Goal: Task Accomplishment & Management: Manage account settings

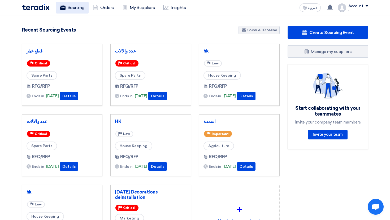
click at [70, 9] on link "Sourcing" at bounding box center [72, 8] width 33 height 12
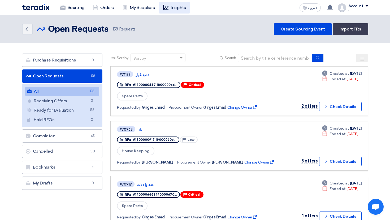
click at [175, 11] on link "Insights" at bounding box center [174, 8] width 31 height 12
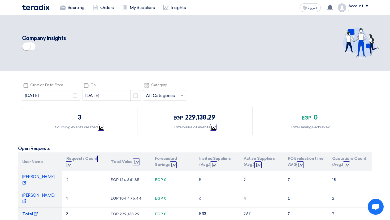
click at [28, 46] on small at bounding box center [26, 46] width 8 height 8
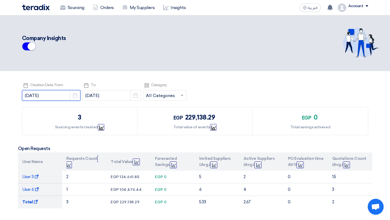
click at [58, 94] on input "2025-08-01" at bounding box center [51, 95] width 58 height 11
select select "8"
select select "2025"
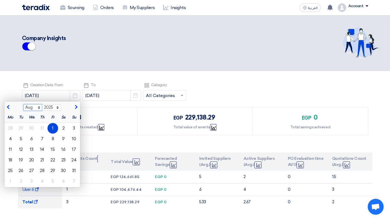
click at [24, 106] on select "Jan Feb Mar Apr May Jun Jul Aug Sep Oct Nov Dec" at bounding box center [32, 107] width 19 height 7
select select "7"
click at [23, 104] on select "Jan Feb Mar Apr May Jun Jul Aug Sep Oct Nov Dec" at bounding box center [32, 107] width 19 height 7
click at [16, 127] on div "1" at bounding box center [21, 128] width 11 height 11
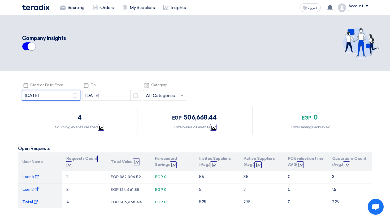
click at [56, 93] on input "2025-07-01" at bounding box center [51, 95] width 58 height 11
select select "7"
select select "2025"
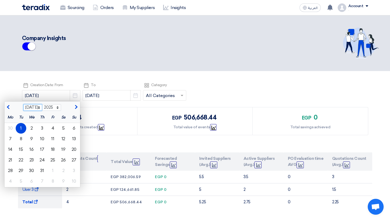
click at [23, 109] on select "Jan Feb Mar Apr May Jun Jul Aug Sep Oct Nov Dec" at bounding box center [32, 107] width 19 height 7
select select "6"
click at [23, 104] on select "Jan Feb Mar Apr May Jun Jul Aug Sep Oct Nov Dec" at bounding box center [32, 107] width 19 height 7
click at [71, 125] on div "1" at bounding box center [74, 128] width 11 height 11
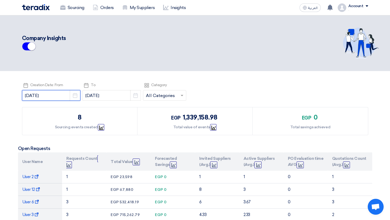
click at [57, 96] on input "2025-06-01" at bounding box center [51, 95] width 58 height 11
select select "6"
select select "2025"
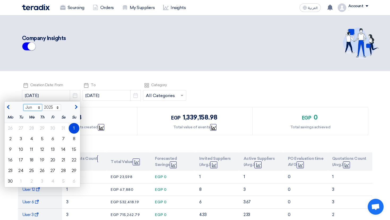
click at [28, 109] on select "Jan Feb Mar Apr May Jun Jul Aug Sep Oct Nov Dec" at bounding box center [32, 107] width 19 height 7
select select "2"
click at [23, 104] on select "Jan Feb Mar Apr May Jun Jul Aug Sep Oct Nov Dec" at bounding box center [32, 107] width 19 height 7
click at [58, 126] on div "1" at bounding box center [63, 128] width 11 height 11
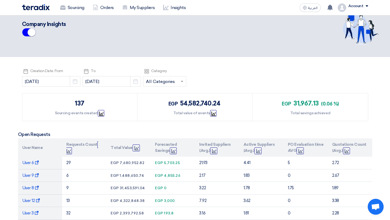
scroll to position [15, 0]
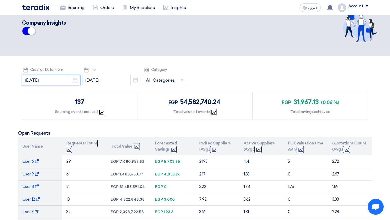
click at [47, 77] on input "2025-02-01" at bounding box center [51, 80] width 58 height 11
select select "2"
select select "2025"
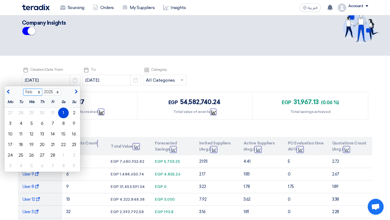
click at [24, 91] on select "Jan Feb Mar Apr May Jun Jul Aug Sep Oct Nov Dec" at bounding box center [32, 92] width 19 height 7
select select "1"
click at [23, 89] on select "Jan Feb Mar Apr May Jun Jul Aug Sep Oct Nov Dec" at bounding box center [32, 92] width 19 height 7
click at [29, 112] on div "1" at bounding box center [31, 113] width 11 height 11
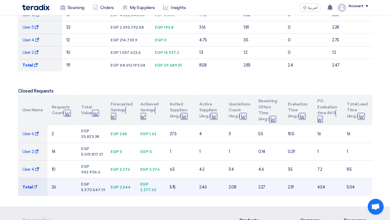
scroll to position [222, 0]
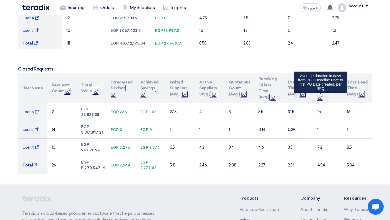
click at [317, 97] on span "Graph" at bounding box center [326, 94] width 19 height 13
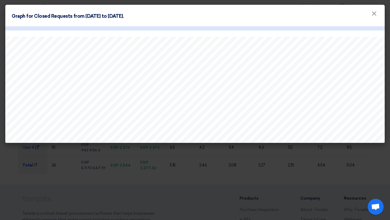
click at [248, 154] on modal-container "Graph for Closed Requests from 2025-01-01 to 2025-09-28. ×" at bounding box center [195, 110] width 390 height 220
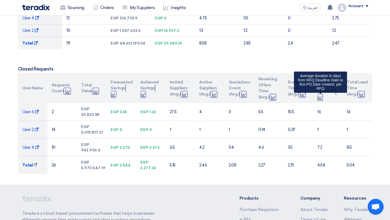
click at [319, 98] on icon "Graph" at bounding box center [320, 98] width 4 height 4
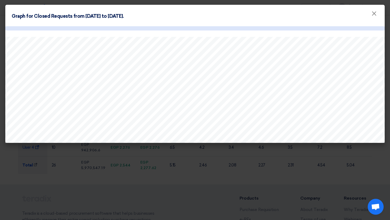
click at [211, 159] on modal-container "Graph for Closed Requests from 2025-01-01 to 2025-09-28. ×" at bounding box center [195, 110] width 390 height 220
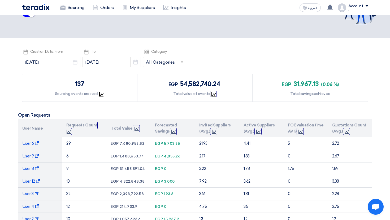
scroll to position [10, 0]
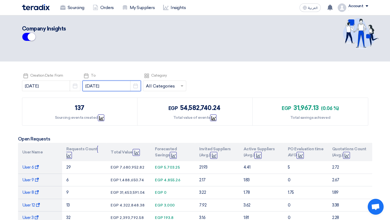
click at [104, 85] on input "2025-09-28" at bounding box center [112, 86] width 58 height 11
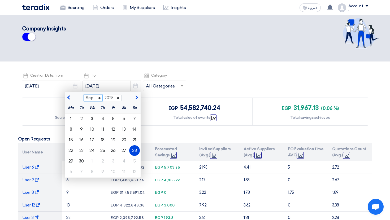
click at [84, 98] on select "Jan Feb Mar Apr May Jun Jul Aug Sep Oct Nov Dec" at bounding box center [93, 98] width 19 height 7
select select "5"
click at [84, 95] on select "Jan Feb Mar Apr May Jun Jul Aug Sep Oct Nov Dec" at bounding box center [93, 98] width 19 height 7
click at [119, 160] on div "31" at bounding box center [124, 161] width 11 height 11
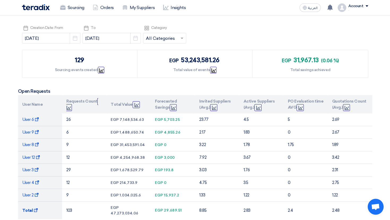
scroll to position [49, 0]
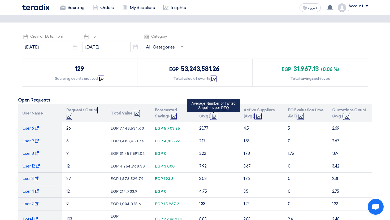
click at [214, 117] on use at bounding box center [214, 117] width 4 height 4
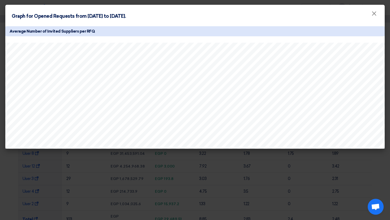
click at [194, 167] on modal-container "Graph for Opened Requests from 2025-01-01 to 2025-05-31. × Average Number of In…" at bounding box center [195, 110] width 390 height 220
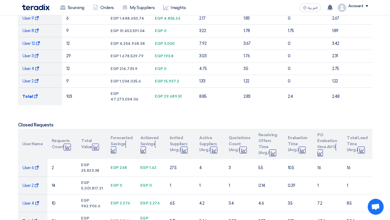
scroll to position [190, 0]
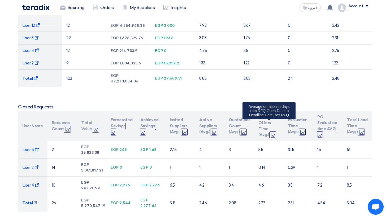
click at [271, 134] on icon "Graph" at bounding box center [273, 136] width 4 height 4
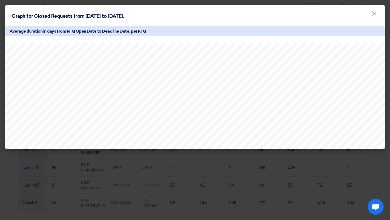
click at [249, 176] on modal-container "Graph for Closed Requests from 2025-01-01 to 2025-05-31. × Average duration in …" at bounding box center [195, 110] width 390 height 220
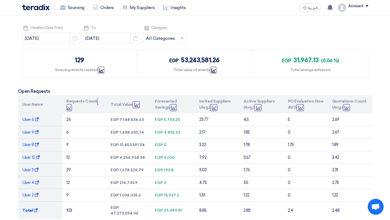
scroll to position [45, 0]
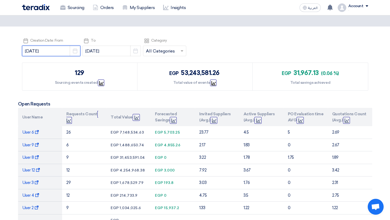
click at [51, 50] on input "2025-01-01" at bounding box center [51, 51] width 58 height 11
select select "2025"
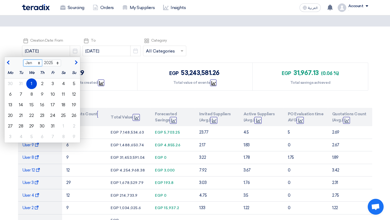
click at [27, 63] on select "Jan Feb Mar Apr May Jun Jul Aug Sep Oct Nov Dec" at bounding box center [32, 63] width 19 height 7
select select "3"
click at [23, 60] on select "Jan Feb Mar Apr May Jun Jul Aug Sep Oct Nov Dec" at bounding box center [32, 63] width 19 height 7
click at [58, 83] on div "1" at bounding box center [63, 84] width 11 height 11
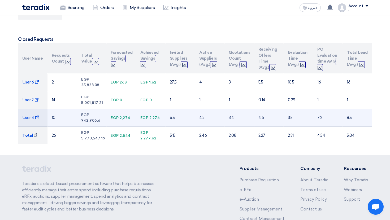
scroll to position [248, 0]
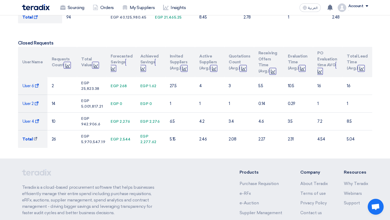
click at [210, 67] on th "Active Suppliers (Avg.) Graph" at bounding box center [209, 62] width 29 height 30
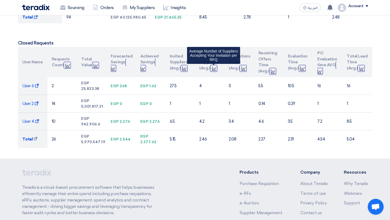
click at [213, 67] on icon "Graph" at bounding box center [214, 69] width 4 height 4
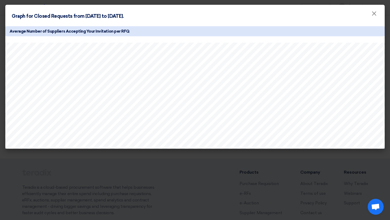
click at [220, 157] on modal-container "Graph for Closed Requests from 2025-03-01 to 2025-05-31. × Average Number of Su…" at bounding box center [195, 110] width 390 height 220
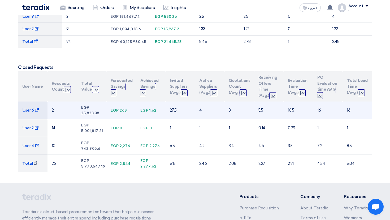
scroll to position [221, 0]
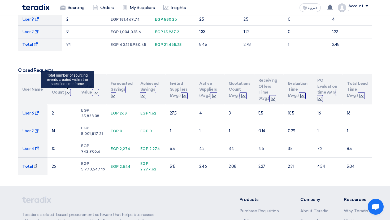
click at [68, 94] on icon "Graph" at bounding box center [68, 93] width 4 height 4
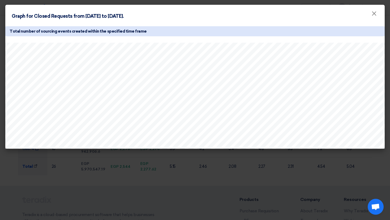
click at [185, 167] on modal-container "Graph for Closed Requests from 2025-03-01 to 2025-05-31. × Total number of sour…" at bounding box center [195, 110] width 390 height 220
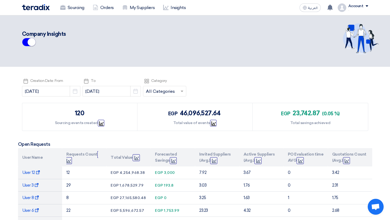
scroll to position [0, 0]
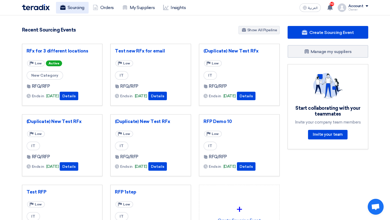
click at [71, 11] on link "Sourcing" at bounding box center [72, 8] width 33 height 12
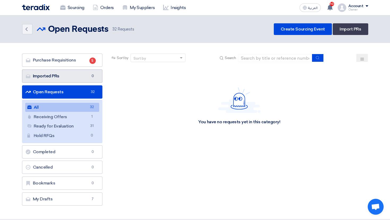
click at [75, 72] on link "Imported PRs Imported PRs 0" at bounding box center [62, 76] width 81 height 13
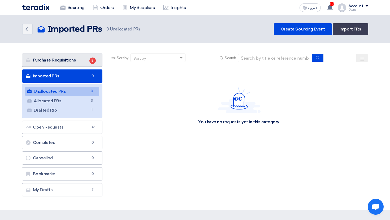
click at [78, 64] on link "Purchase Requisitions Purchase Requisitions 5" at bounding box center [62, 60] width 81 height 13
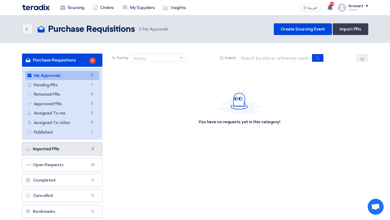
click at [71, 145] on link "Imported PRs Imported PRs 0" at bounding box center [62, 149] width 81 height 13
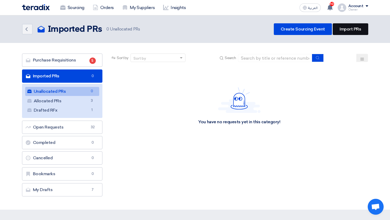
click at [356, 33] on link "Import PRs" at bounding box center [350, 29] width 35 height 12
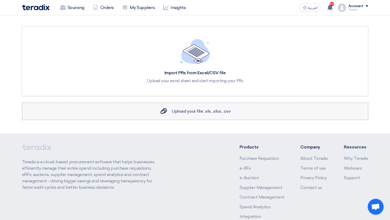
click at [194, 103] on label "Upload your file: .xls, .xlsx, .csv Upload your file: .xls, .xlsx, .csv" at bounding box center [195, 112] width 346 height 18
click at [0, 0] on input "Upload your file: .xls, .xlsx, .csv Upload your file: .xls, .xlsx, .csv" at bounding box center [0, 0] width 0 height 0
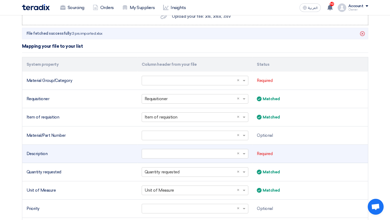
scroll to position [79, 0]
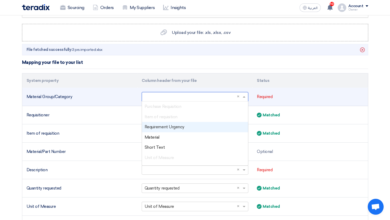
click at [214, 94] on input "text" at bounding box center [193, 97] width 96 height 9
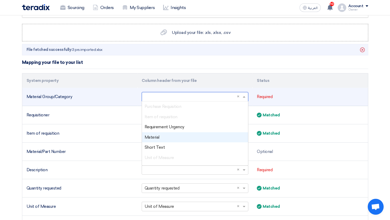
click at [205, 133] on div "Material" at bounding box center [195, 137] width 106 height 10
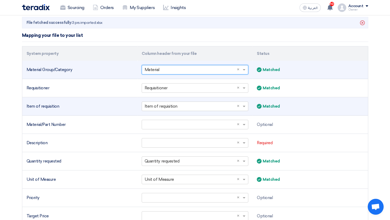
scroll to position [106, 0]
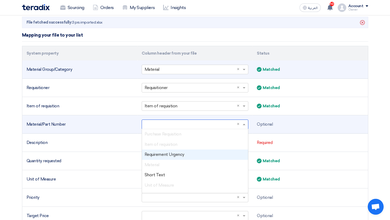
click at [216, 123] on input "text" at bounding box center [193, 124] width 96 height 9
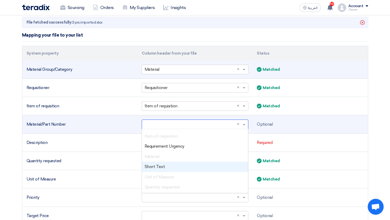
scroll to position [10, 0]
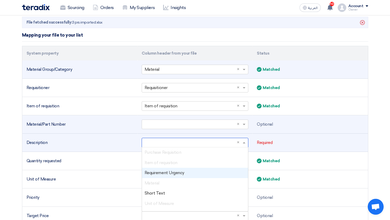
click at [165, 143] on input "text" at bounding box center [193, 143] width 96 height 9
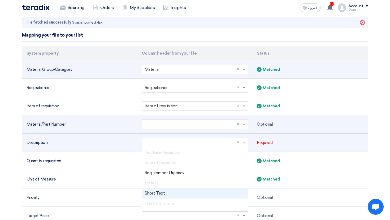
click at [160, 193] on span "Short Text" at bounding box center [155, 193] width 20 height 5
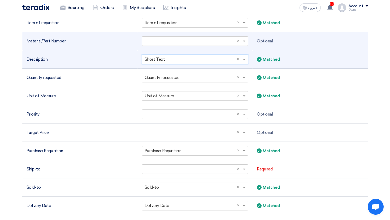
scroll to position [191, 0]
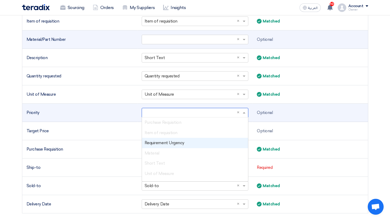
click at [181, 116] on input "text" at bounding box center [193, 113] width 96 height 9
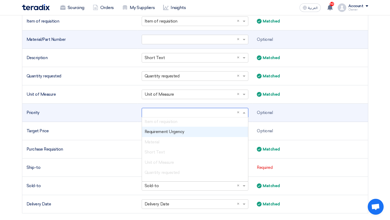
click at [175, 133] on span "Requirement Urgency" at bounding box center [165, 132] width 40 height 5
click at [175, 133] on input "text" at bounding box center [193, 131] width 96 height 9
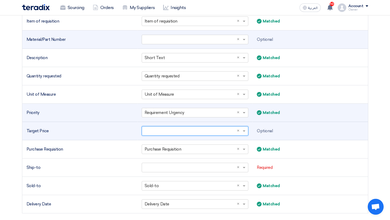
click at [166, 131] on input "text" at bounding box center [193, 131] width 96 height 9
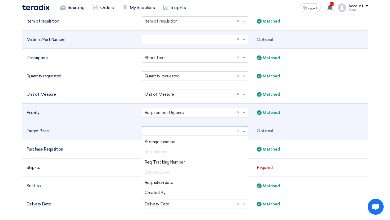
scroll to position [100, 0]
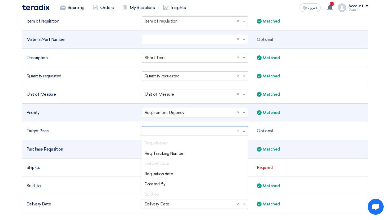
click at [120, 154] on td "Purchase Requisition" at bounding box center [79, 149] width 115 height 18
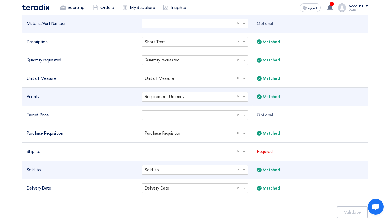
scroll to position [211, 0]
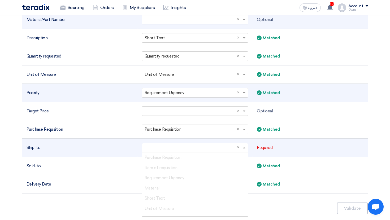
click at [163, 151] on input "text" at bounding box center [193, 148] width 96 height 9
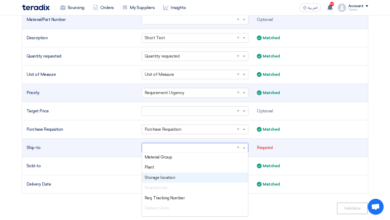
click at [174, 177] on div "Storage location" at bounding box center [195, 178] width 106 height 10
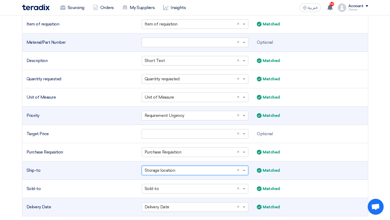
scroll to position [187, 0]
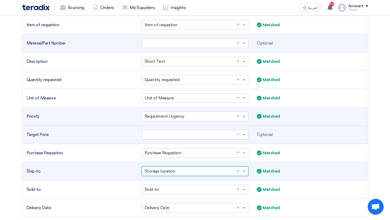
click at [161, 131] on input "text" at bounding box center [193, 135] width 96 height 9
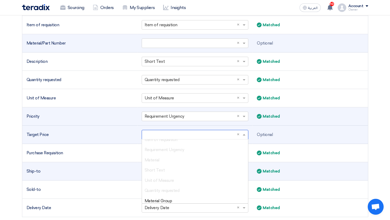
scroll to position [0, 0]
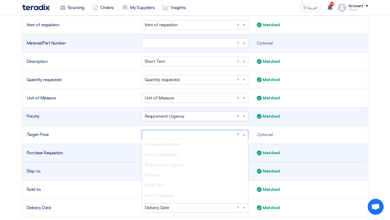
click at [112, 145] on td "Purchase Requisition" at bounding box center [79, 153] width 115 height 18
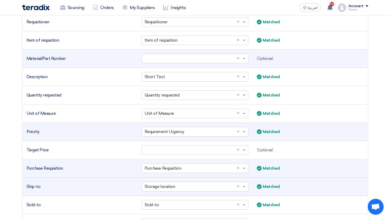
scroll to position [167, 0]
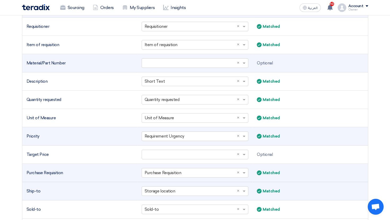
click at [112, 145] on td "Priority" at bounding box center [79, 136] width 115 height 18
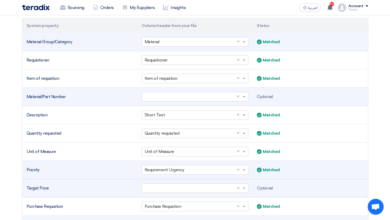
scroll to position [132, 0]
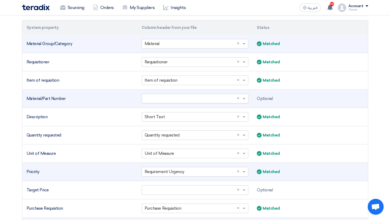
click at [160, 99] on input "text" at bounding box center [193, 98] width 96 height 9
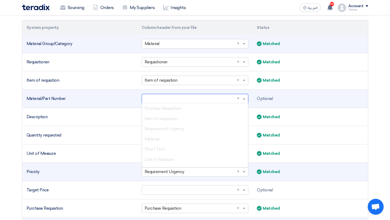
scroll to position [21, 0]
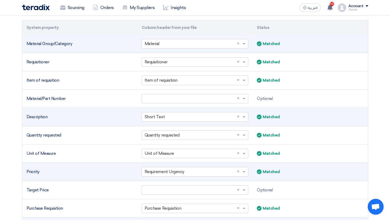
click at [110, 117] on div "Description" at bounding box center [80, 117] width 107 height 6
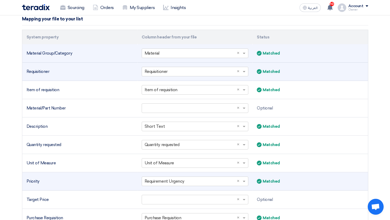
scroll to position [122, 0]
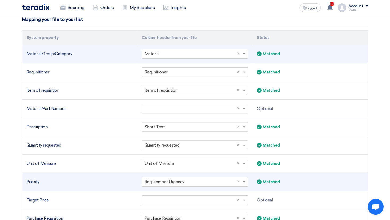
click at [158, 51] on input "text" at bounding box center [193, 54] width 96 height 9
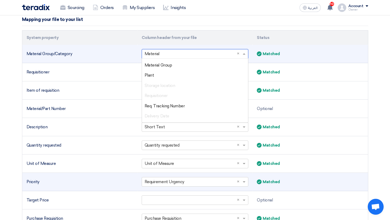
scroll to position [71, 0]
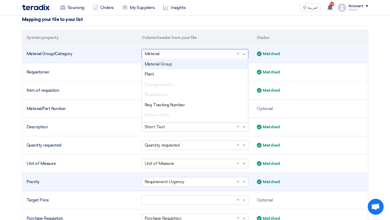
click at [162, 65] on span "Material Group" at bounding box center [158, 64] width 27 height 5
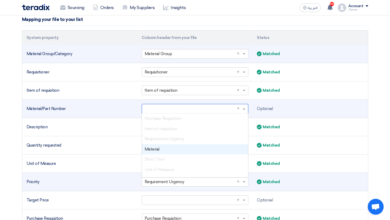
click at [167, 107] on input "text" at bounding box center [193, 109] width 96 height 9
click at [162, 148] on div "Material" at bounding box center [195, 149] width 106 height 10
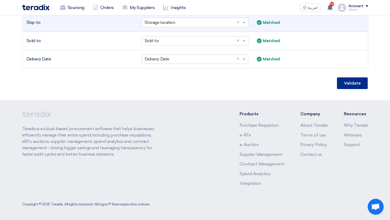
click at [351, 85] on button "Validate" at bounding box center [352, 83] width 31 height 12
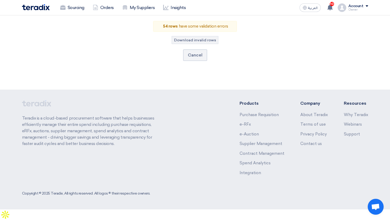
scroll to position [53, 0]
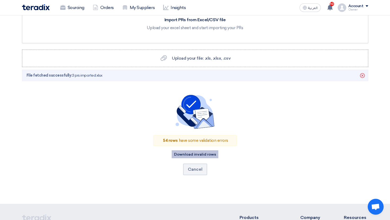
click at [205, 156] on button "Download invalid rows" at bounding box center [195, 154] width 47 height 8
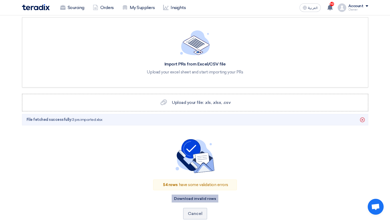
scroll to position [0, 0]
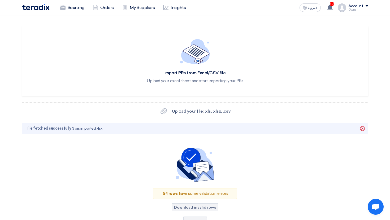
click at [359, 10] on div "Owner" at bounding box center [358, 9] width 20 height 3
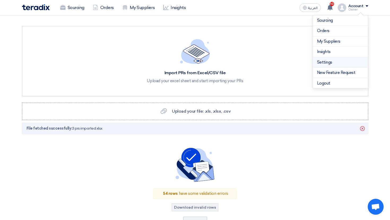
click at [323, 64] on link "Settings" at bounding box center [340, 62] width 47 height 6
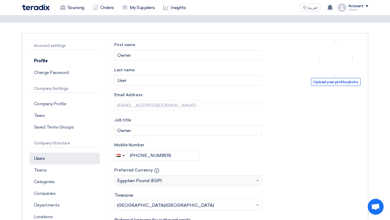
click at [52, 159] on p "Users" at bounding box center [65, 159] width 70 height 12
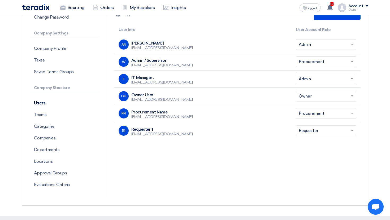
scroll to position [81, 0]
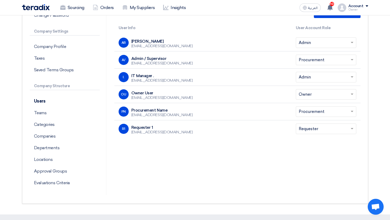
drag, startPoint x: 156, startPoint y: 127, endPoint x: 130, endPoint y: 127, distance: 25.5
click at [130, 127] on div "R1 Requester 1 kavoga1064@tsderp.com" at bounding box center [203, 129] width 169 height 10
copy div "Requester 1"
click at [75, 7] on link "Sourcing" at bounding box center [72, 8] width 33 height 12
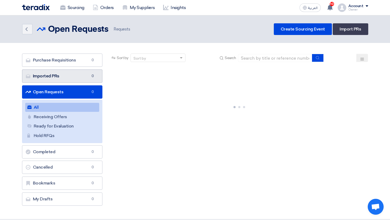
click at [69, 80] on link "Imported PRs Imported PRs 0" at bounding box center [62, 76] width 81 height 13
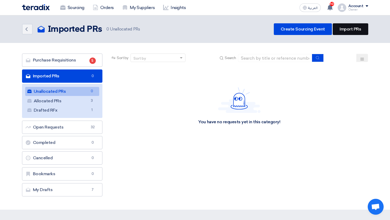
click at [355, 29] on link "Import PRs" at bounding box center [350, 29] width 35 height 12
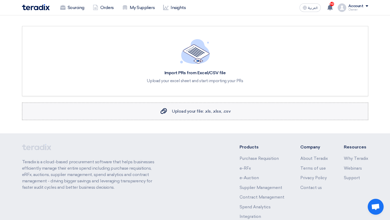
click at [192, 114] on div "Upload your file: .xls, .xlsx, .csv Upload your file: .xls, .xlsx, .csv" at bounding box center [195, 111] width 71 height 6
click at [0, 0] on input "Upload your file: .xls, .xlsx, .csv Upload your file: .xls, .xlsx, .csv" at bounding box center [0, 0] width 0 height 0
click at [200, 112] on span "Upload your file: .xls, .xlsx, .csv" at bounding box center [201, 111] width 59 height 5
click at [0, 0] on input "Upload your file: .xls, .xlsx, .csv Upload your file: .xls, .xlsx, .csv" at bounding box center [0, 0] width 0 height 0
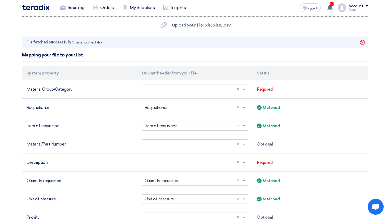
scroll to position [85, 0]
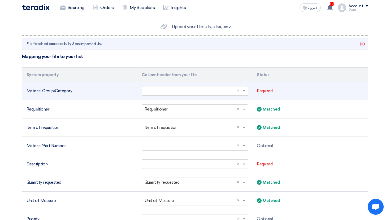
click at [185, 88] on input "text" at bounding box center [193, 91] width 96 height 9
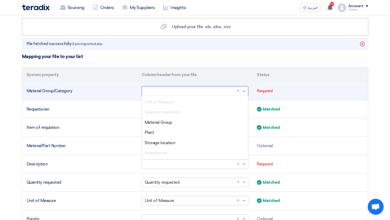
scroll to position [57, 0]
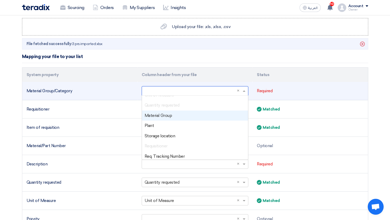
click at [178, 116] on div "Material Group" at bounding box center [195, 116] width 106 height 10
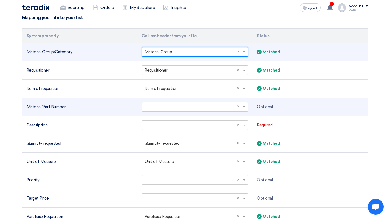
scroll to position [127, 0]
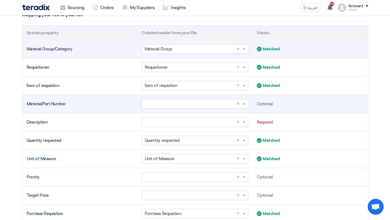
click at [175, 98] on td "Select a column... × ×" at bounding box center [194, 104] width 115 height 18
click at [172, 101] on input "text" at bounding box center [193, 104] width 96 height 9
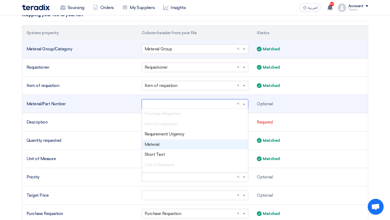
click at [171, 144] on div "Material" at bounding box center [195, 145] width 106 height 10
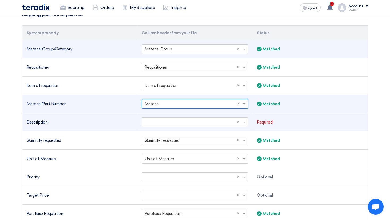
click at [176, 123] on input "text" at bounding box center [193, 122] width 96 height 9
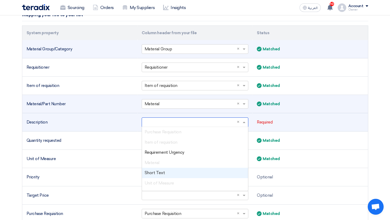
click at [171, 173] on div "Short Text" at bounding box center [195, 173] width 106 height 10
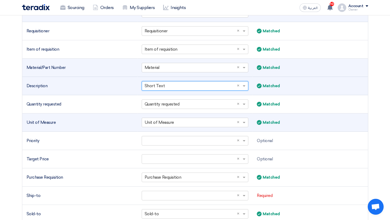
scroll to position [204, 0]
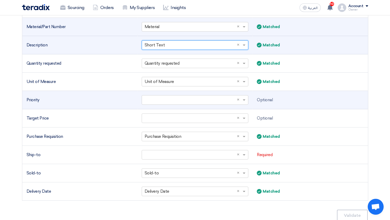
click at [173, 94] on td "Select a column... × ×" at bounding box center [194, 100] width 115 height 18
click at [171, 99] on input "text" at bounding box center [193, 100] width 96 height 9
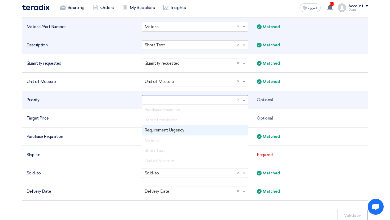
click at [174, 131] on span "Requirement Urgency" at bounding box center [165, 130] width 40 height 5
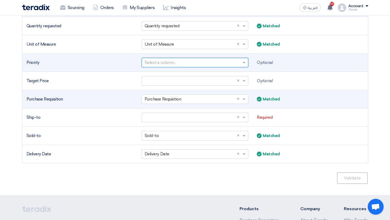
scroll to position [245, 0]
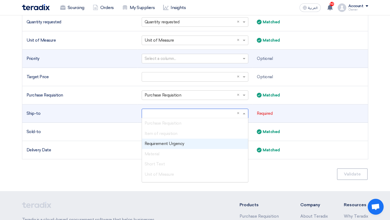
click at [184, 114] on input "text" at bounding box center [193, 113] width 96 height 9
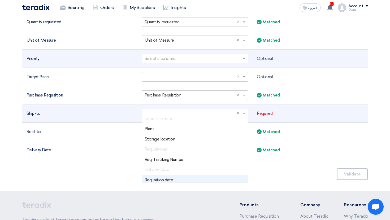
scroll to position [76, 0]
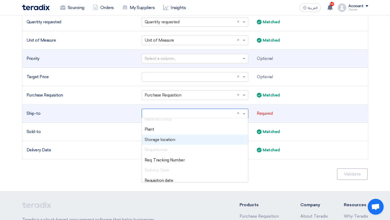
click at [174, 139] on div "Storage location" at bounding box center [195, 140] width 106 height 10
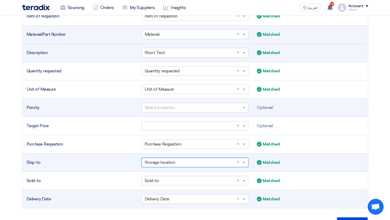
scroll to position [186, 0]
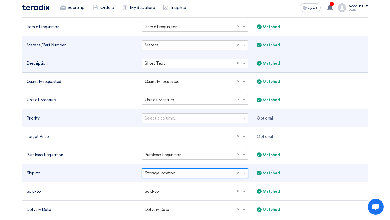
click at [182, 118] on input "text" at bounding box center [193, 118] width 96 height 9
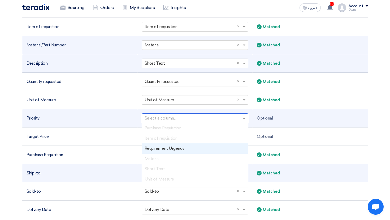
scroll to position [0, 0]
click at [182, 118] on input "text" at bounding box center [193, 118] width 96 height 9
click at [102, 111] on td "Priority" at bounding box center [79, 118] width 115 height 18
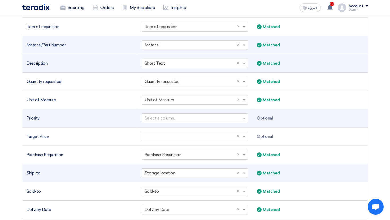
click at [106, 122] on td "Priority" at bounding box center [79, 118] width 115 height 18
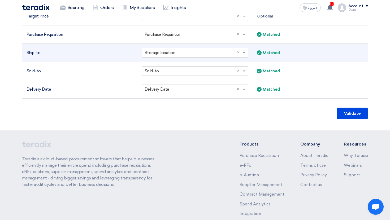
scroll to position [336, 0]
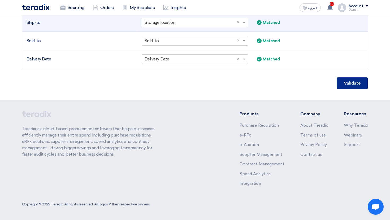
click at [350, 83] on button "Validate" at bounding box center [352, 83] width 31 height 12
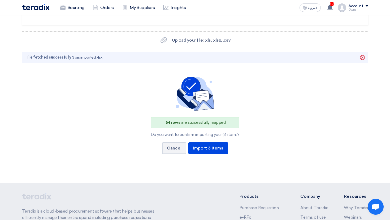
scroll to position [71, 0]
click at [216, 145] on button "Import 3 items" at bounding box center [208, 148] width 40 height 12
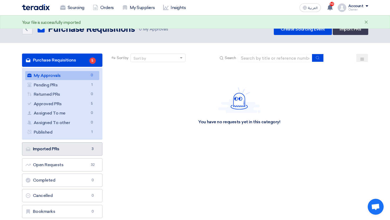
click at [84, 149] on link "Imported PRs Imported PRs 3" at bounding box center [62, 149] width 81 height 13
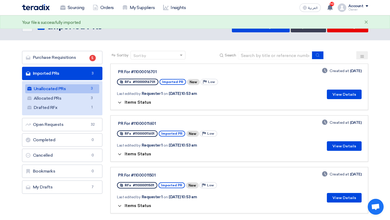
scroll to position [2, 0]
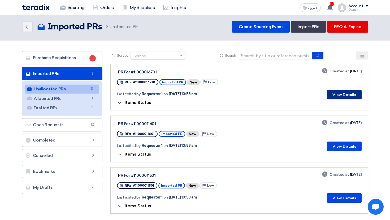
click at [338, 91] on button "View Details" at bounding box center [344, 95] width 35 height 10
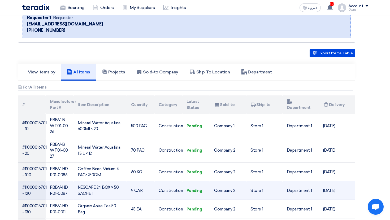
scroll to position [87, 0]
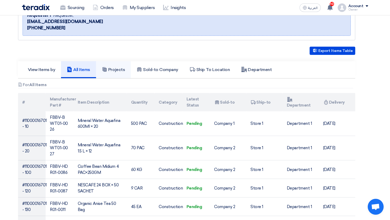
click at [110, 74] on link "Projects" at bounding box center [113, 69] width 35 height 17
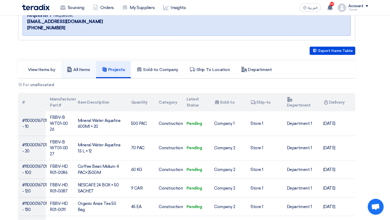
click at [71, 76] on link "All Items" at bounding box center [78, 69] width 35 height 17
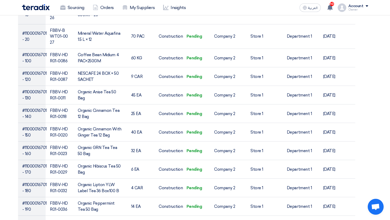
scroll to position [0, 0]
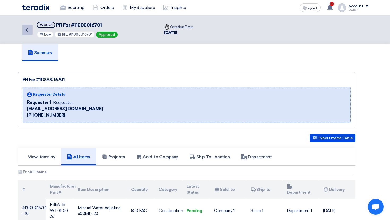
click at [28, 28] on icon "Back" at bounding box center [26, 30] width 6 height 6
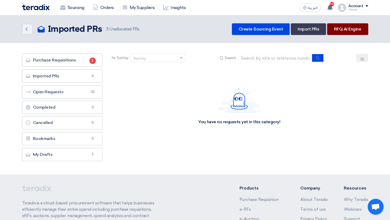
click at [330, 24] on link "RFQ AI Engine" at bounding box center [347, 29] width 41 height 12
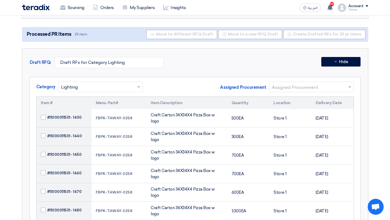
scroll to position [70, 0]
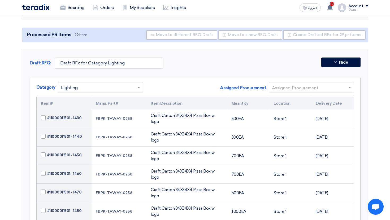
click at [72, 88] on input "text" at bounding box center [98, 88] width 74 height 9
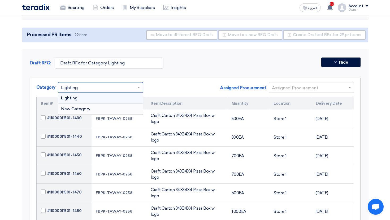
click at [75, 105] on div "New Category" at bounding box center [100, 109] width 84 height 11
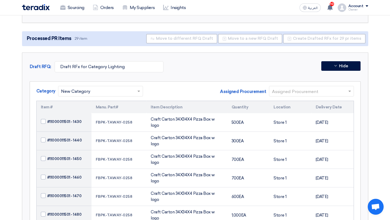
scroll to position [66, 0]
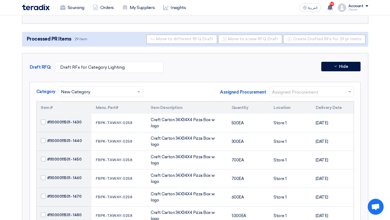
click at [118, 93] on input "text" at bounding box center [98, 92] width 74 height 9
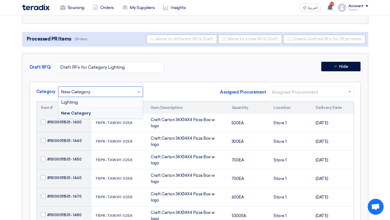
click at [117, 98] on div "Lighting" at bounding box center [100, 102] width 84 height 11
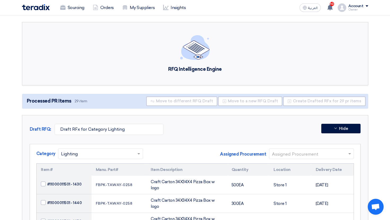
scroll to position [0, 0]
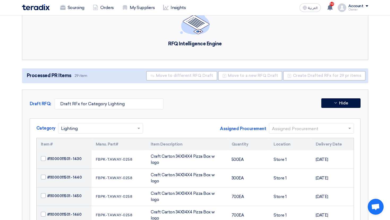
scroll to position [29, 0]
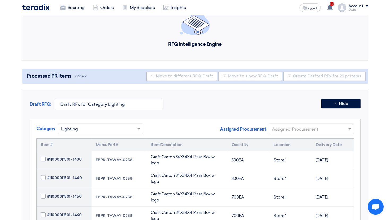
click at [90, 127] on input "text" at bounding box center [98, 129] width 74 height 9
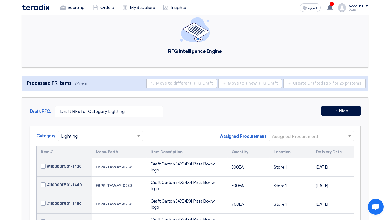
scroll to position [0, 0]
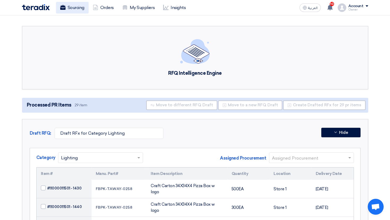
click at [72, 7] on link "Sourcing" at bounding box center [72, 8] width 33 height 12
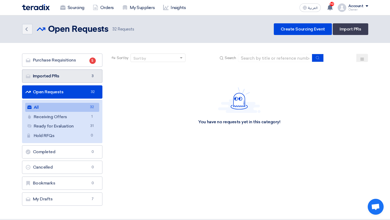
click at [87, 75] on link "Imported PRs Imported PRs 3" at bounding box center [62, 76] width 81 height 13
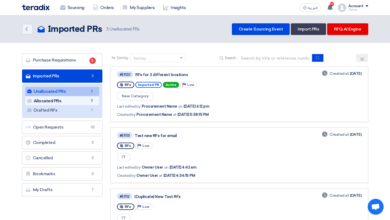
click at [82, 100] on link "Allocated PRs Allocated PRs 3" at bounding box center [62, 101] width 74 height 9
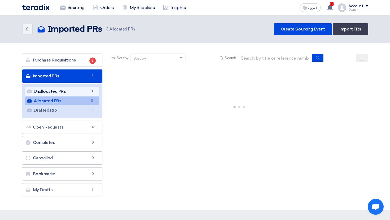
click at [83, 93] on link "Unallocated PRs Unallocated PRs 3" at bounding box center [62, 91] width 74 height 9
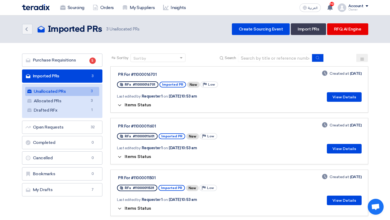
click at [136, 158] on span "Items Status" at bounding box center [138, 156] width 27 height 5
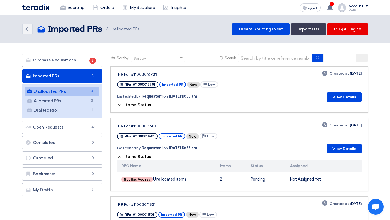
click at [135, 102] on span "Items Status" at bounding box center [138, 104] width 27 height 5
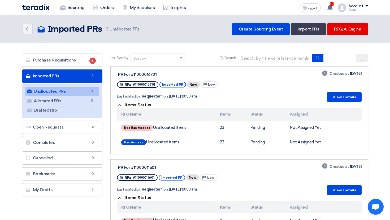
click at [133, 109] on th "RFQ Name" at bounding box center [166, 114] width 99 height 12
click at [133, 107] on span "Items Status" at bounding box center [138, 104] width 27 height 5
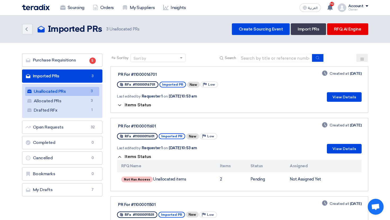
click at [133, 107] on span "Items Status" at bounding box center [138, 104] width 27 height 5
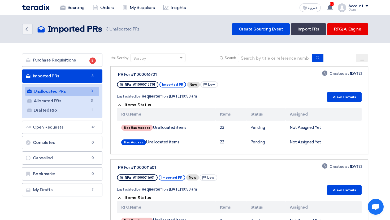
click at [133, 107] on span "Items Status" at bounding box center [138, 104] width 27 height 5
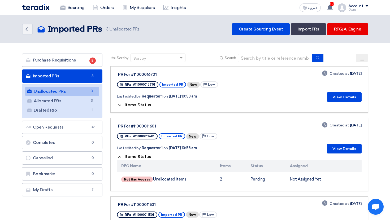
click at [133, 107] on span "Items Status" at bounding box center [138, 104] width 27 height 5
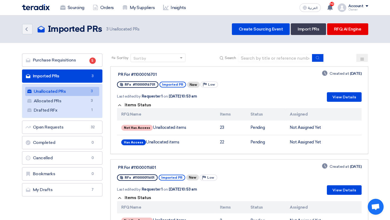
click at [133, 107] on span "Items Status" at bounding box center [138, 104] width 27 height 5
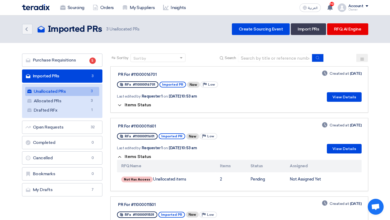
click at [356, 8] on div "Owner" at bounding box center [358, 9] width 20 height 3
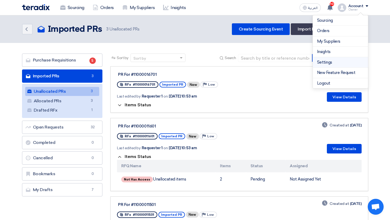
click at [325, 63] on link "Settings" at bounding box center [340, 62] width 47 height 6
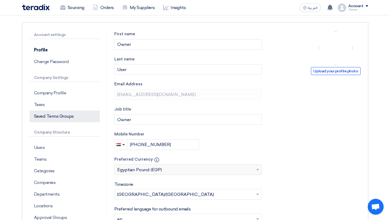
scroll to position [39, 0]
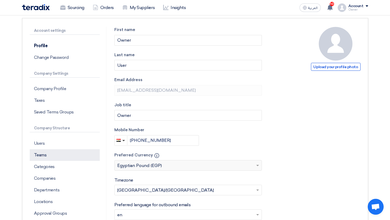
click at [66, 157] on p "Teams" at bounding box center [65, 155] width 70 height 12
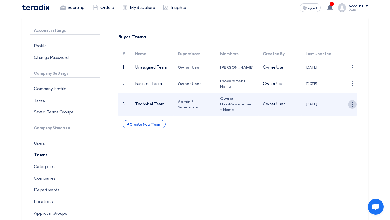
click at [353, 106] on div "⋮" at bounding box center [352, 104] width 8 height 8
click at [347, 113] on link "Edit Team" at bounding box center [342, 115] width 27 height 8
click at [352, 103] on div "⋮" at bounding box center [352, 104] width 8 height 8
click at [343, 110] on div "Edit Team Delete" at bounding box center [343, 118] width 28 height 19
click at [355, 104] on div "⋮" at bounding box center [352, 104] width 8 height 8
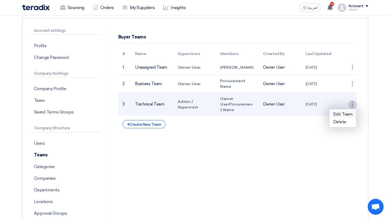
click at [348, 113] on link "Edit Team" at bounding box center [342, 115] width 27 height 8
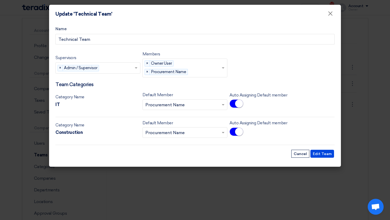
click at [110, 68] on input "text" at bounding box center [117, 68] width 33 height 9
click at [146, 62] on span "×" at bounding box center [147, 64] width 5 height 6
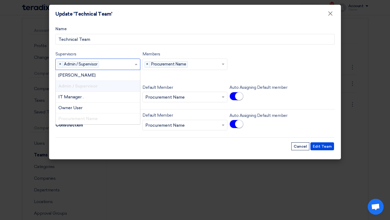
click at [104, 67] on input "text" at bounding box center [117, 65] width 33 height 9
click at [95, 106] on div "Owner User" at bounding box center [98, 108] width 84 height 11
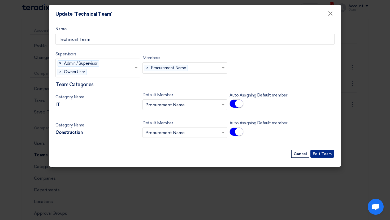
click at [329, 152] on button "Edit Team" at bounding box center [323, 154] width 24 height 8
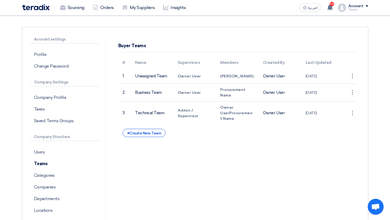
scroll to position [29, 0]
click at [73, 5] on link "Sourcing" at bounding box center [72, 8] width 33 height 12
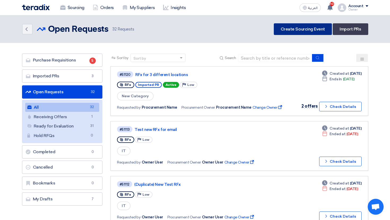
click at [293, 32] on link "Create Sourcing Event" at bounding box center [303, 29] width 58 height 12
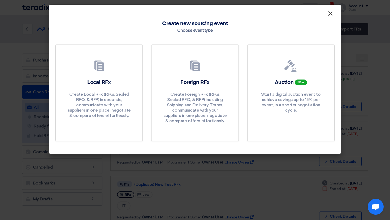
click at [326, 13] on button "×" at bounding box center [331, 13] width 14 height 11
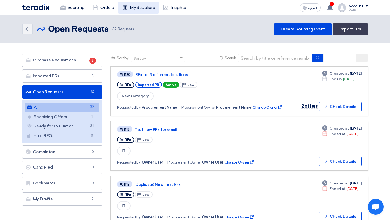
click at [144, 4] on link "My Suppliers" at bounding box center [138, 8] width 41 height 12
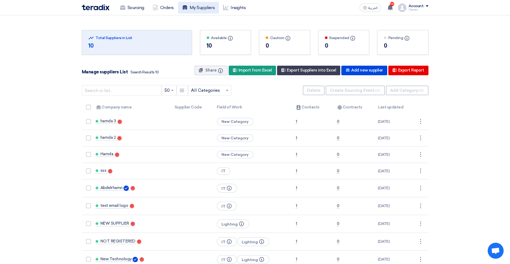
click at [194, 9] on link "My Suppliers" at bounding box center [198, 8] width 41 height 12
click at [191, 7] on link "My Suppliers" at bounding box center [198, 8] width 41 height 12
click at [203, 70] on use at bounding box center [201, 70] width 4 height 4
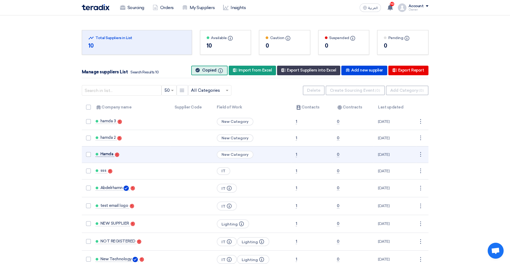
click at [105, 152] on span "Hamda" at bounding box center [106, 154] width 13 height 4
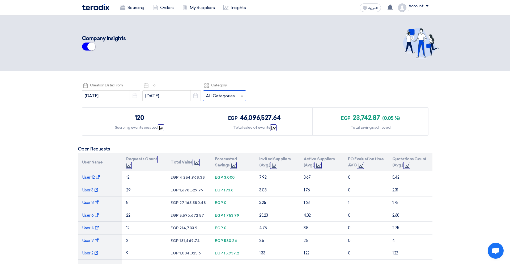
click at [206, 94] on input "text" at bounding box center [222, 96] width 32 height 9
click at [284, 86] on div "Pick a date Creation Date: From 2025-03-01 Pick a date Pick a date To 2025-05-3…" at bounding box center [255, 92] width 346 height 21
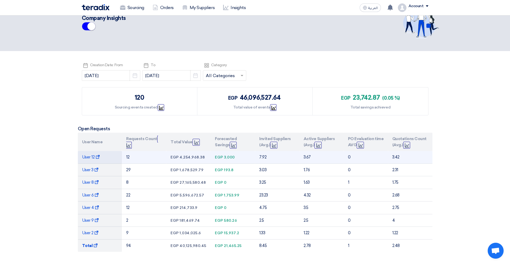
scroll to position [22, 0]
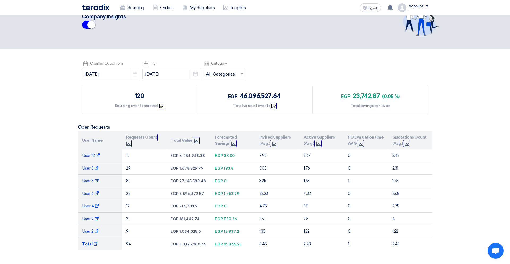
drag, startPoint x: 134, startPoint y: 93, endPoint x: 144, endPoint y: 93, distance: 9.8
click at [144, 93] on div "120 Sourcing events created Graph" at bounding box center [139, 100] width 115 height 28
click at [165, 110] on div "120 Sourcing events created Graph" at bounding box center [139, 100] width 115 height 28
click at [162, 106] on icon "Graph" at bounding box center [161, 106] width 4 height 4
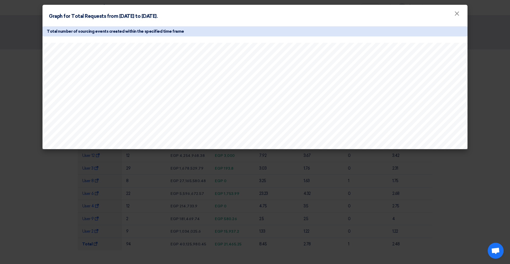
click at [300, 186] on modal-container "Graph for Total Requests from 2025-03-01 to 2025-05-31. × Total number of sourc…" at bounding box center [255, 132] width 510 height 264
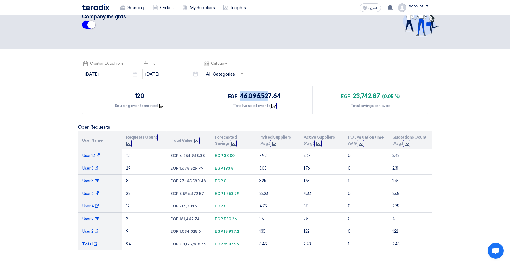
drag, startPoint x: 241, startPoint y: 93, endPoint x: 268, endPoint y: 93, distance: 27.1
click at [268, 93] on span "46,096,527.64" at bounding box center [260, 96] width 41 height 8
drag, startPoint x: 371, startPoint y: 95, endPoint x: 390, endPoint y: 95, distance: 18.6
click at [390, 95] on div "egp 23,742.87 (0.05 %)" at bounding box center [370, 96] width 58 height 10
click at [394, 91] on div "egp 23,742.87 (0.05 %) Total savings achieved" at bounding box center [369, 100] width 115 height 28
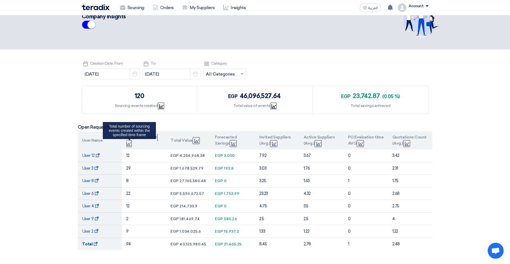
click at [127, 143] on use at bounding box center [128, 143] width 4 height 4
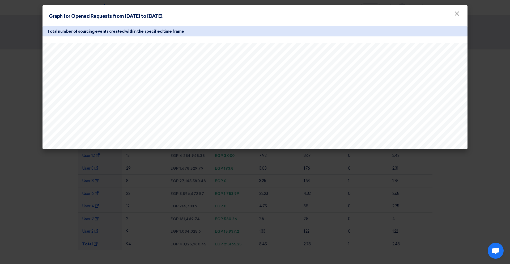
click at [327, 187] on modal-container "Graph for Opened Requests from 2025-03-01 to 2025-05-31. × Total number of sour…" at bounding box center [255, 132] width 510 height 264
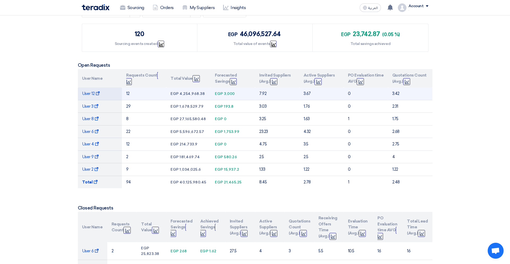
scroll to position [65, 0]
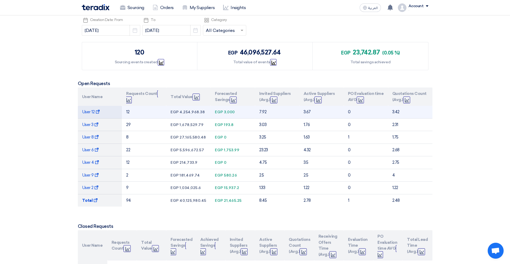
click at [260, 109] on td "7.92" at bounding box center [277, 112] width 44 height 12
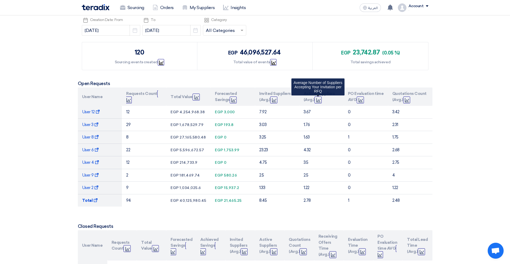
click at [318, 100] on icon "Graph" at bounding box center [318, 100] width 4 height 4
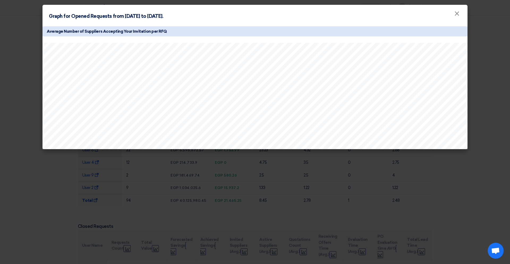
click at [424, 168] on modal-container "Graph for Opened Requests from 2025-03-01 to 2025-05-31. × Average Number of Su…" at bounding box center [255, 132] width 510 height 264
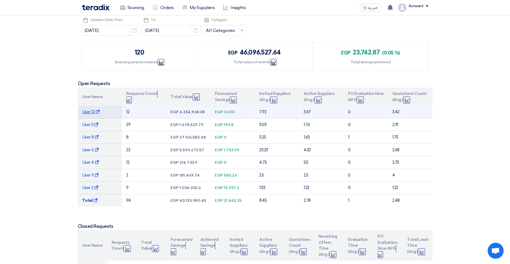
click at [91, 112] on span "User 12 Show Projects" at bounding box center [91, 111] width 18 height 5
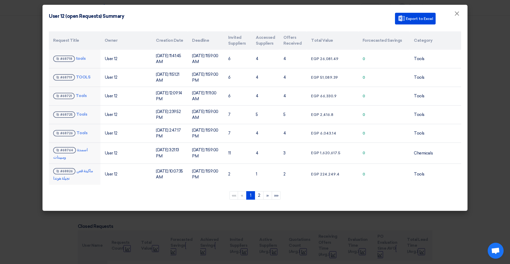
click at [438, 226] on modal-container "User 12 (open Requests) Summary Export to Excel × Request Title Owner Creation …" at bounding box center [255, 132] width 510 height 264
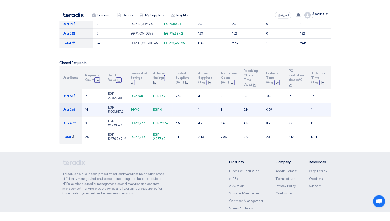
scroll to position [221, 0]
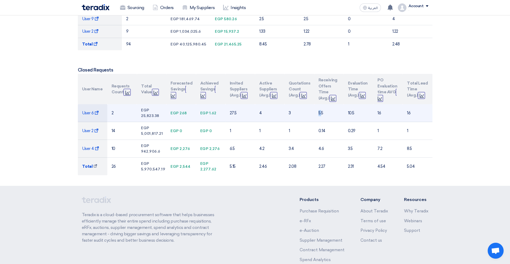
click at [319, 112] on td "5.5" at bounding box center [328, 113] width 29 height 18
click at [353, 110] on td "10.5" at bounding box center [357, 113] width 29 height 18
drag, startPoint x: 390, startPoint y: 110, endPoint x: 381, endPoint y: 110, distance: 9.3
click at [381, 110] on td "16" at bounding box center [387, 113] width 29 height 18
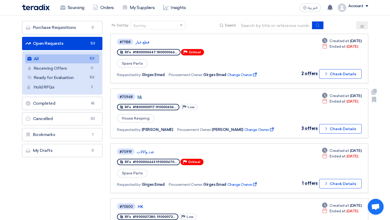
click at [137, 96] on link "hk" at bounding box center [203, 97] width 133 height 5
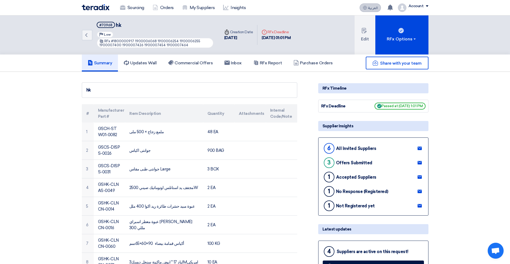
click at [369, 9] on span "العربية" at bounding box center [373, 8] width 10 height 4
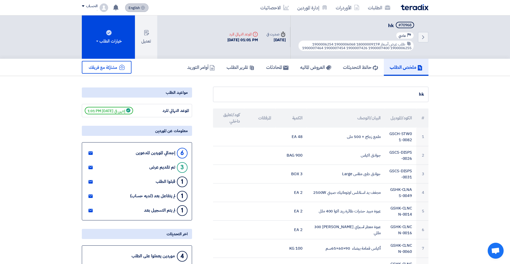
click at [142, 8] on icon at bounding box center [143, 8] width 4 height 4
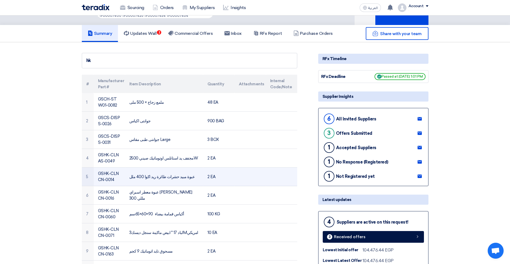
scroll to position [29, 0]
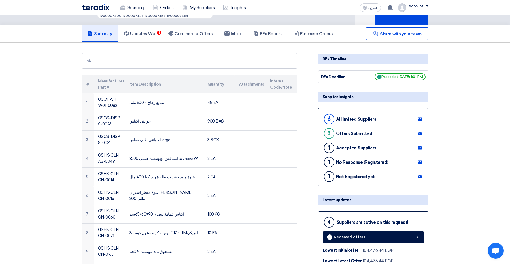
drag, startPoint x: 325, startPoint y: 123, endPoint x: 352, endPoint y: 123, distance: 26.5
click at [352, 123] on div "6 All Invited Suppliers" at bounding box center [349, 119] width 54 height 13
click at [342, 137] on div "3 Offers Submitted" at bounding box center [347, 133] width 50 height 13
drag, startPoint x: 326, startPoint y: 134, endPoint x: 341, endPoint y: 134, distance: 15.1
click at [341, 134] on div "3 Offers Submitted" at bounding box center [347, 133] width 50 height 13
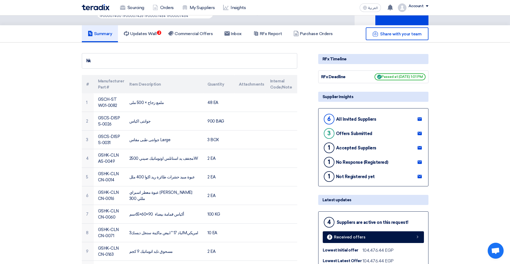
drag, startPoint x: 326, startPoint y: 150, endPoint x: 342, endPoint y: 150, distance: 15.4
click at [342, 150] on div "1 Accepted Suppliers" at bounding box center [349, 147] width 54 height 13
drag, startPoint x: 328, startPoint y: 166, endPoint x: 353, endPoint y: 166, distance: 25.5
click at [353, 166] on div "1 No Response (Registered)" at bounding box center [355, 162] width 66 height 13
click at [351, 176] on div "Not Registered yet" at bounding box center [355, 176] width 39 height 5
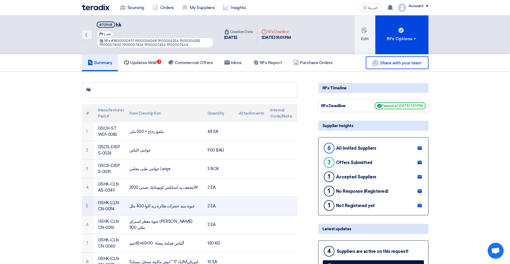
scroll to position [0, 0]
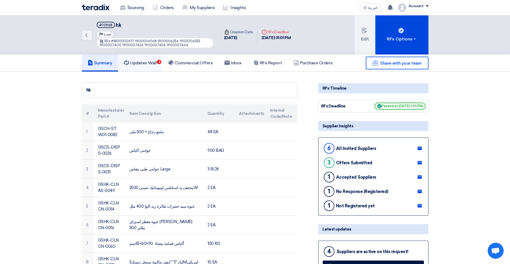
click at [156, 64] on h5 "Updates Wall 2" at bounding box center [140, 62] width 33 height 5
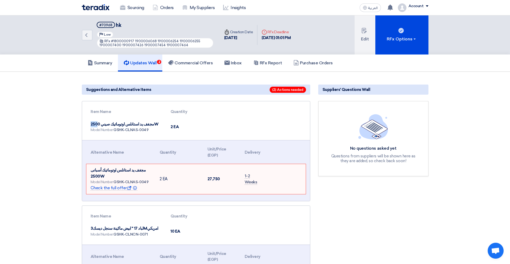
drag, startPoint x: 125, startPoint y: 123, endPoint x: 116, endPoint y: 123, distance: 9.0
click at [117, 123] on td "مجفف يد استانلس اوتوماتيك صيني 2500W Model Number: GSHK-CLNAS-0049" at bounding box center [126, 127] width 80 height 18
click at [104, 178] on span "مجفف يد استانلس اوتوماتيك أسبانى 2500W" at bounding box center [118, 172] width 55 height 11
click at [108, 121] on td "مجفف يد استانلس اوتوماتيك صيني 2500W Model Number: GSHK-CLNAS-0049" at bounding box center [126, 127] width 80 height 18
click at [98, 177] on span "مجفف يد استانلس اوتوماتيك أسبانى 2500W" at bounding box center [118, 172] width 55 height 11
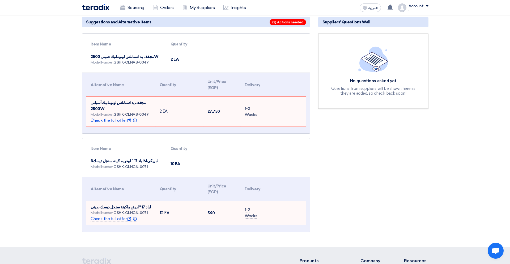
scroll to position [92, 0]
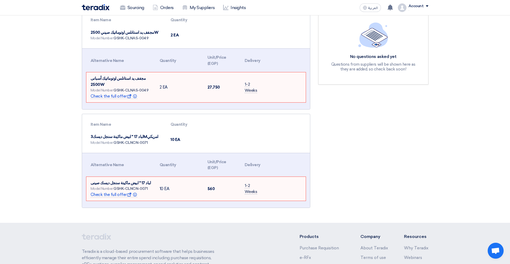
click at [99, 185] on span "لباد 17 " ابيض ماكينة سنجل ديسك صينى" at bounding box center [121, 182] width 61 height 5
click at [101, 144] on td "لباد 17 " ابيض ماكينة سنجل ديسك3Mامريكي Model Number: GSHK-CLNCN-0071" at bounding box center [126, 139] width 80 height 18
click at [107, 147] on td "لباد 17 " ابيض ماكينة سنجل ديسك3Mامريكي Model Number: GSHK-CLNCN-0071" at bounding box center [126, 139] width 80 height 18
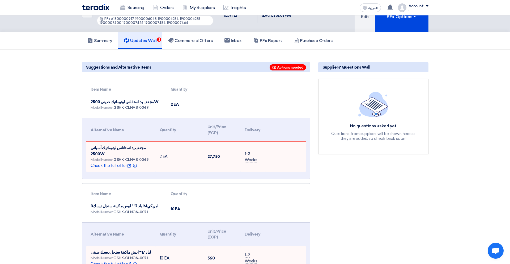
scroll to position [0, 0]
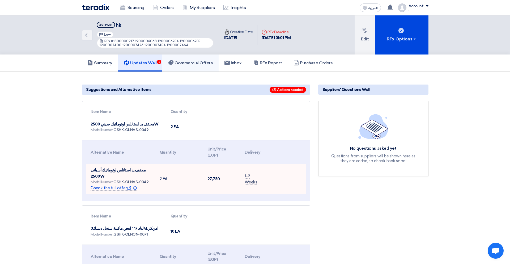
click at [204, 66] on link "Commercial Offers" at bounding box center [190, 62] width 56 height 17
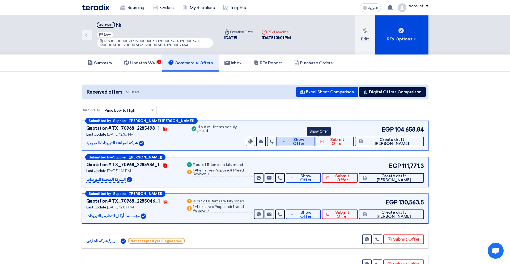
click at [312, 138] on button "Show Offer" at bounding box center [295, 141] width 37 height 10
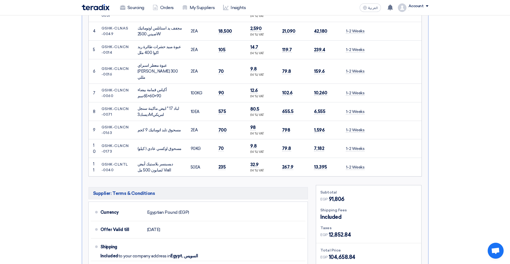
scroll to position [255, 0]
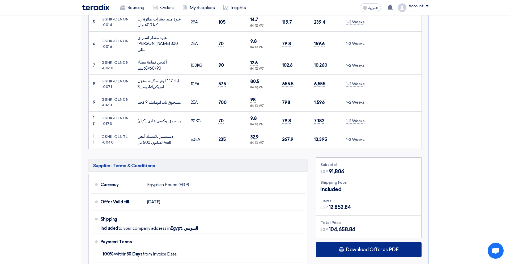
click at [361, 220] on span "Download Offer as PDF" at bounding box center [371, 249] width 53 height 5
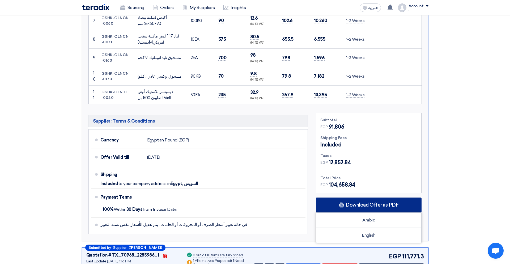
scroll to position [308, 0]
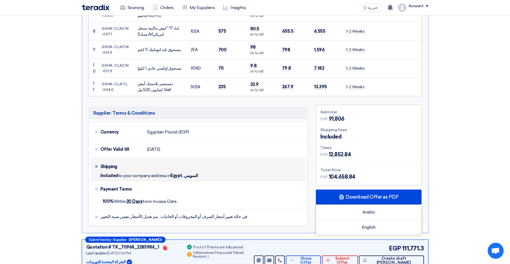
click at [292, 160] on div "Shipping Included to your company address in Egypt, السويس" at bounding box center [201, 169] width 203 height 18
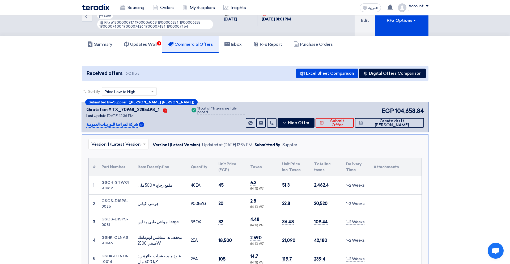
scroll to position [0, 0]
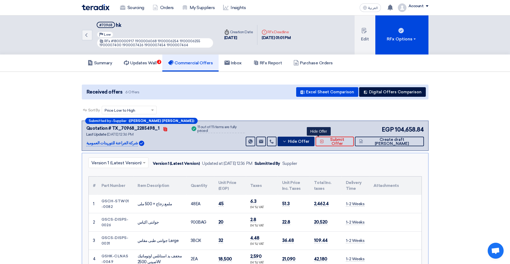
click at [309, 142] on span "Hide Offer" at bounding box center [298, 141] width 21 height 4
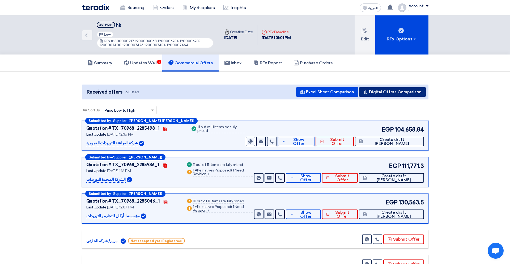
click at [390, 93] on button "Digital Offers Comparison" at bounding box center [392, 92] width 67 height 10
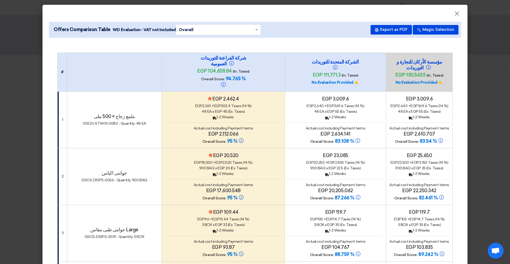
click at [232, 29] on input "text" at bounding box center [216, 29] width 74 height 8
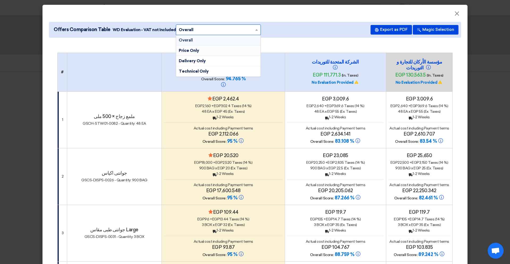
click at [192, 50] on span "Price Only" at bounding box center [189, 50] width 20 height 5
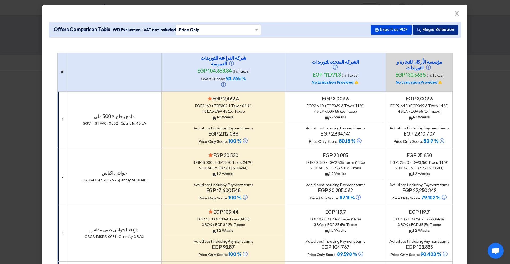
click at [390, 32] on button "Magic Selection" at bounding box center [435, 30] width 46 height 10
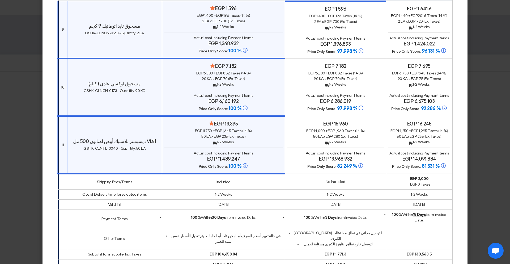
scroll to position [779, 0]
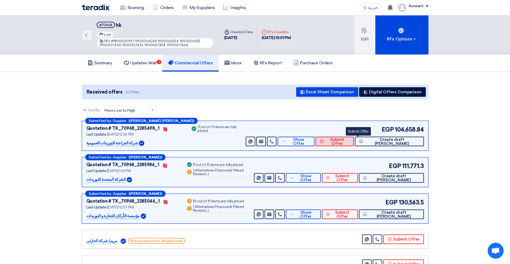
click at [349, 141] on span "Submit Offer" at bounding box center [337, 141] width 24 height 8
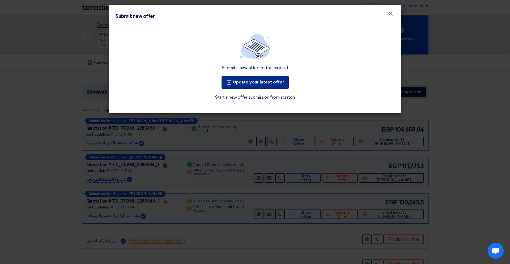
click at [269, 82] on button "Update your latest offer" at bounding box center [254, 82] width 67 height 13
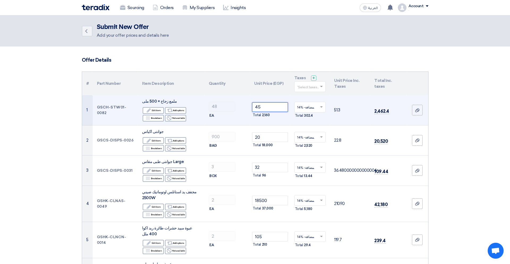
drag, startPoint x: 269, startPoint y: 106, endPoint x: 255, endPoint y: 106, distance: 13.8
click at [255, 106] on input "45" at bounding box center [270, 107] width 36 height 10
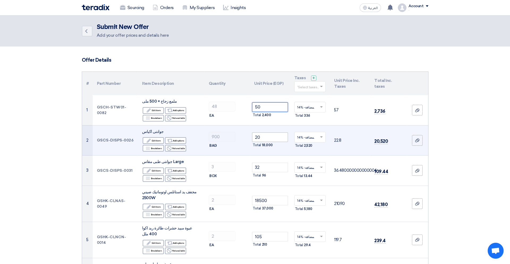
type input "50"
drag, startPoint x: 263, startPoint y: 135, endPoint x: 250, endPoint y: 135, distance: 12.7
click at [250, 135] on td "20 Total 18,000" at bounding box center [270, 140] width 40 height 30
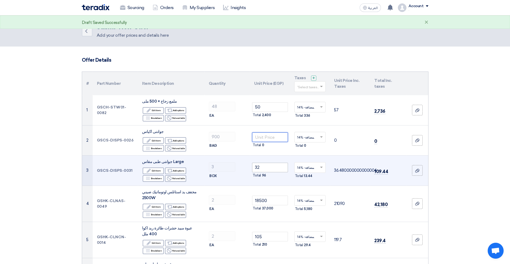
scroll to position [5, 0]
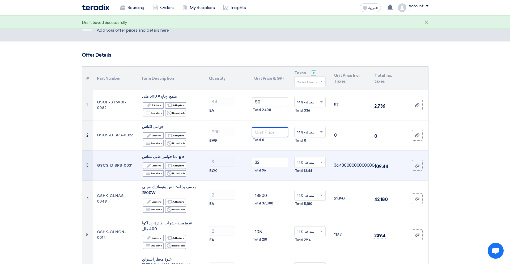
type input "3"
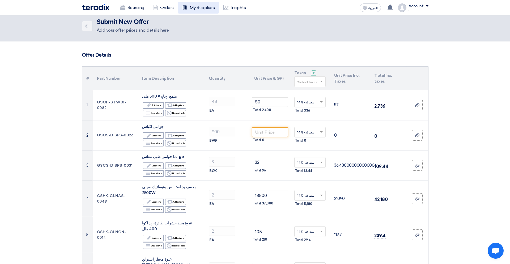
click at [204, 8] on link "My Suppliers" at bounding box center [198, 8] width 41 height 12
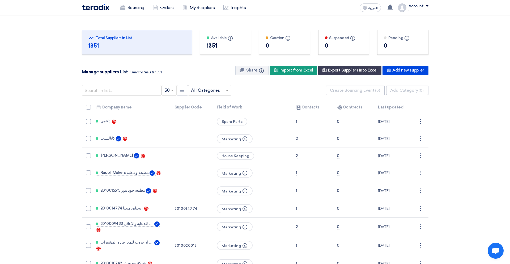
click at [199, 91] on input "text" at bounding box center [207, 90] width 32 height 9
click at [207, 120] on span "Electrical" at bounding box center [200, 122] width 19 height 5
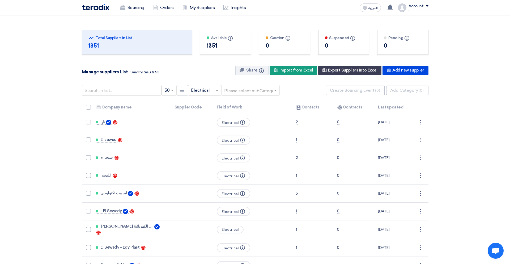
click at [242, 92] on input "text" at bounding box center [247, 90] width 47 height 9
click at [246, 113] on span "Electrical- Lighting Lamp" at bounding box center [249, 111] width 51 height 5
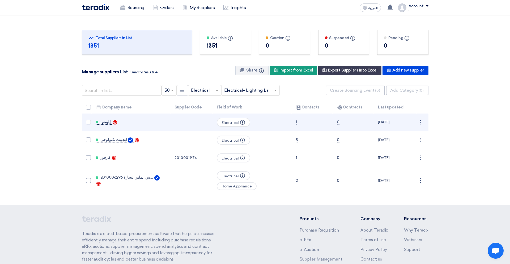
click at [106, 122] on span "ايليوس" at bounding box center [105, 121] width 11 height 4
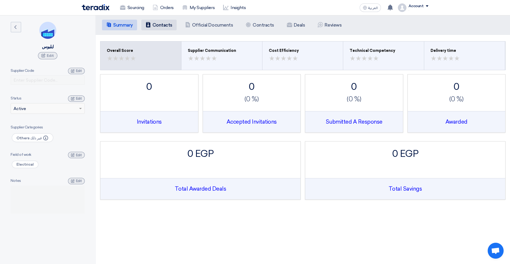
click at [167, 20] on li "Contacts Contacts" at bounding box center [158, 25] width 35 height 11
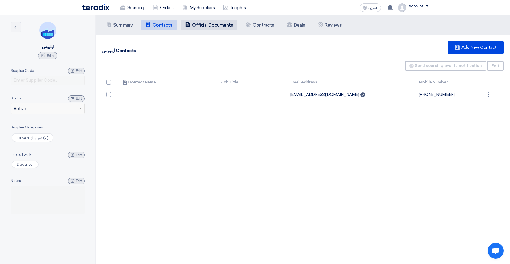
click at [197, 21] on li "Company Officials Official Documents" at bounding box center [209, 25] width 56 height 11
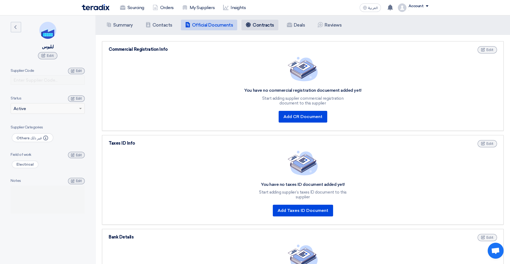
click at [253, 21] on li "Contracts Contracts" at bounding box center [259, 25] width 37 height 11
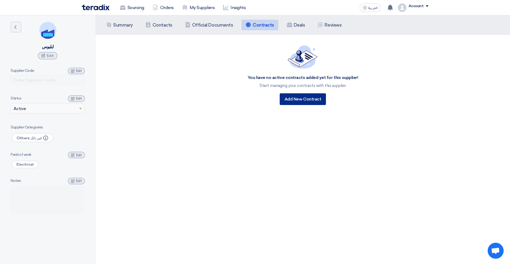
click at [282, 94] on div "Add New Contract" at bounding box center [302, 99] width 46 height 12
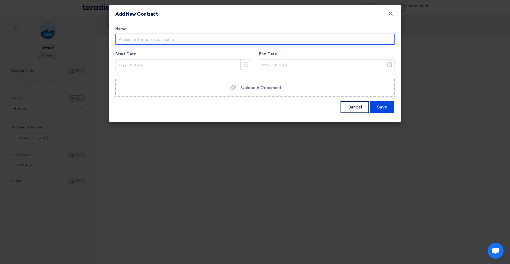
click at [219, 34] on input "text" at bounding box center [254, 39] width 279 height 11
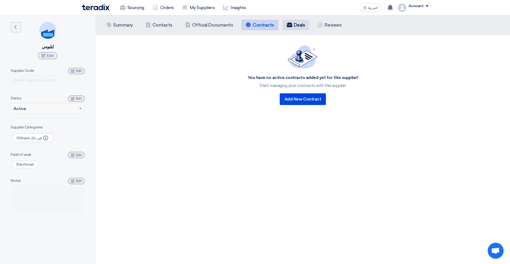
click at [294, 23] on h5 "Deals" at bounding box center [299, 24] width 11 height 5
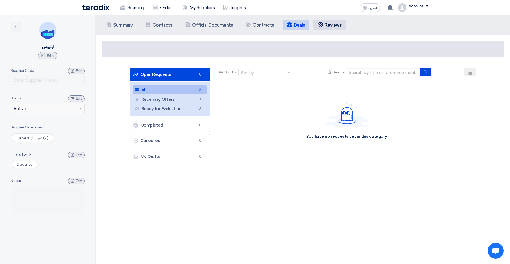
click at [328, 21] on li "Contracts Reviews" at bounding box center [329, 25] width 32 height 11
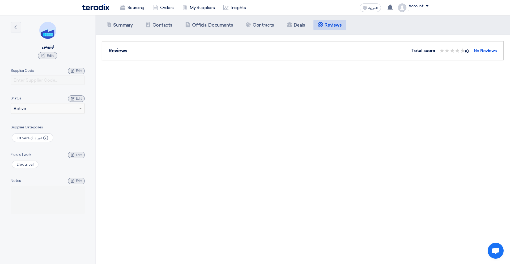
click at [390, 11] on div "." at bounding box center [418, 9] width 20 height 3
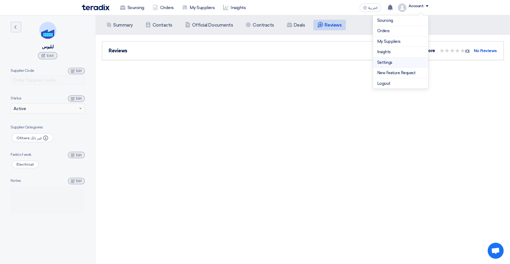
click at [389, 64] on link "Settings" at bounding box center [400, 62] width 47 height 6
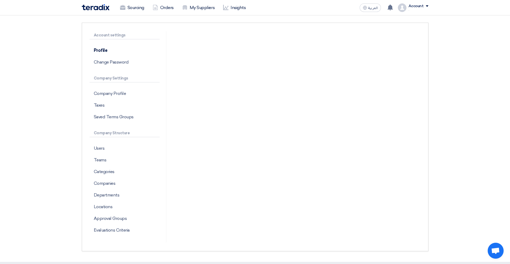
scroll to position [77, 0]
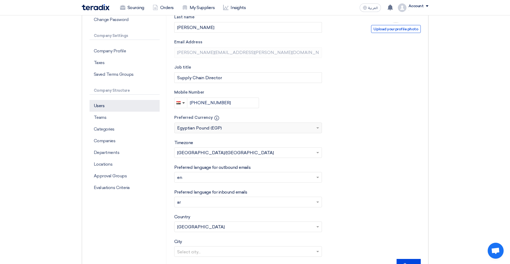
click at [106, 109] on p "Users" at bounding box center [124, 106] width 70 height 12
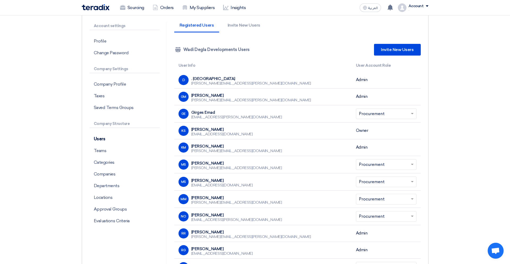
scroll to position [43, 0]
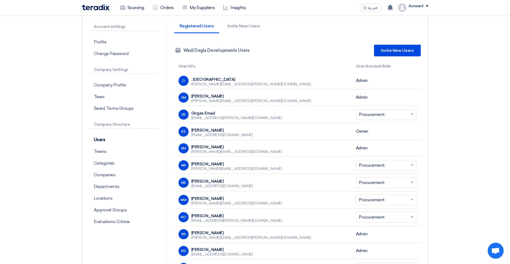
click at [384, 115] on input "text" at bounding box center [383, 114] width 49 height 9
click at [109, 147] on p "Teams" at bounding box center [124, 151] width 70 height 12
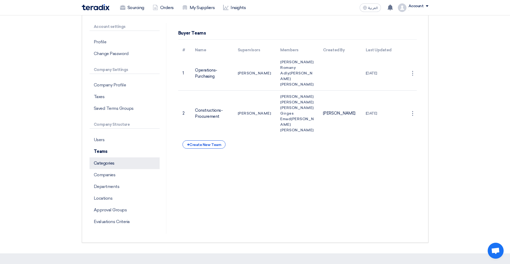
click at [106, 162] on p "Categories" at bounding box center [124, 163] width 70 height 12
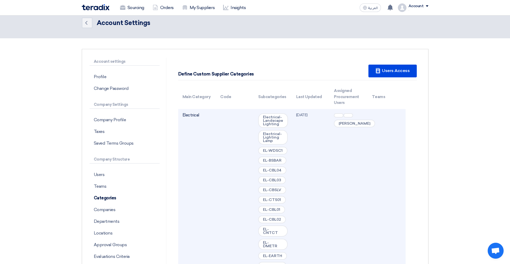
scroll to position [22, 0]
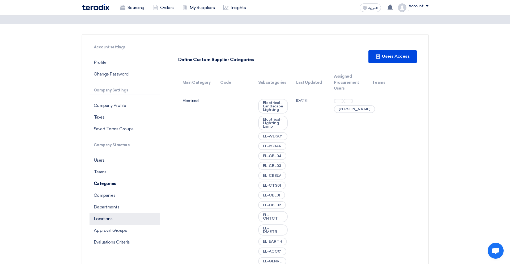
click at [115, 219] on p "Locations" at bounding box center [124, 219] width 70 height 12
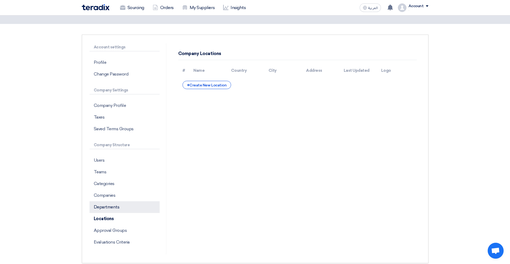
click at [130, 203] on p "Departments" at bounding box center [124, 207] width 70 height 12
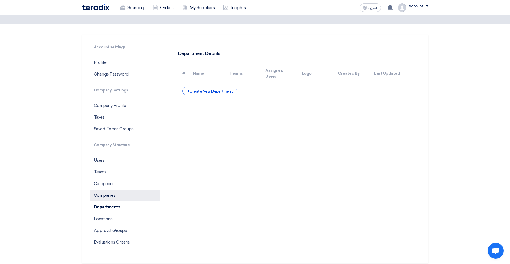
click at [113, 197] on p "Companies" at bounding box center [124, 195] width 70 height 12
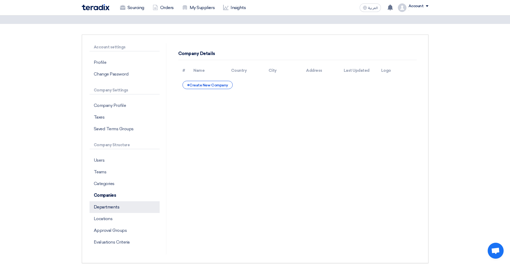
click at [122, 207] on p "Departments" at bounding box center [124, 207] width 70 height 12
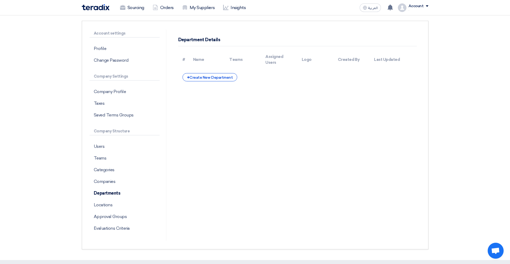
scroll to position [47, 0]
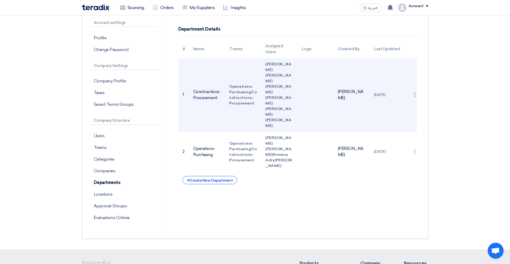
drag, startPoint x: 202, startPoint y: 81, endPoint x: 202, endPoint y: 88, distance: 6.6
click at [202, 86] on td "Constructions- Procurement" at bounding box center [207, 95] width 36 height 74
drag, startPoint x: 254, startPoint y: 97, endPoint x: 254, endPoint y: 104, distance: 6.9
click at [254, 103] on td "Operations- Purchasing Constructions- Procurement" at bounding box center [243, 95] width 36 height 74
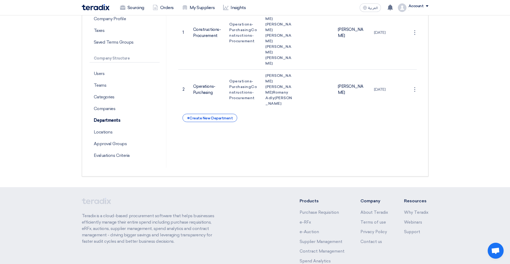
scroll to position [81, 0]
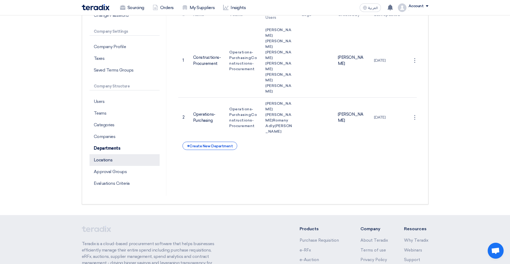
click at [115, 162] on p "Locations" at bounding box center [124, 160] width 70 height 12
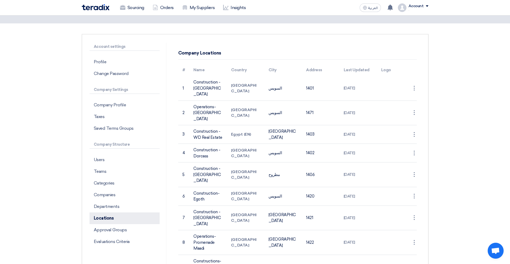
scroll to position [42, 0]
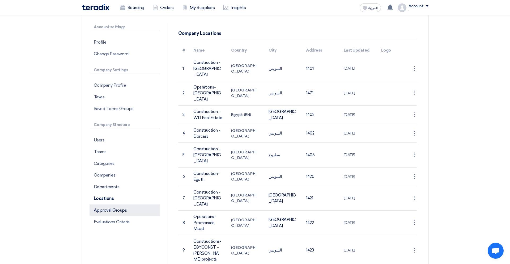
click at [113, 211] on p "Approval Groups" at bounding box center [124, 210] width 70 height 12
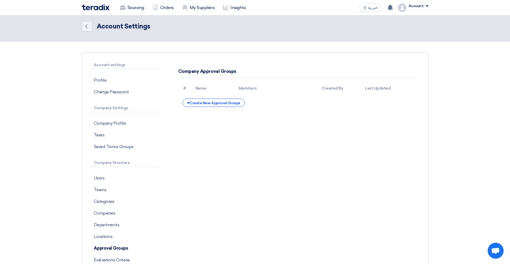
scroll to position [0, 0]
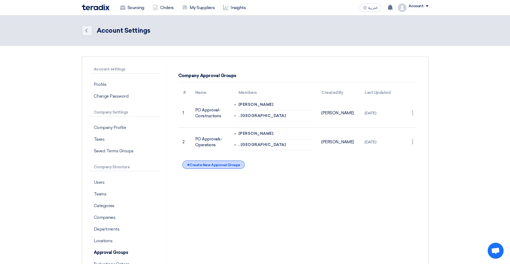
click at [219, 162] on div "+ Create New Approval Groups" at bounding box center [213, 164] width 62 height 8
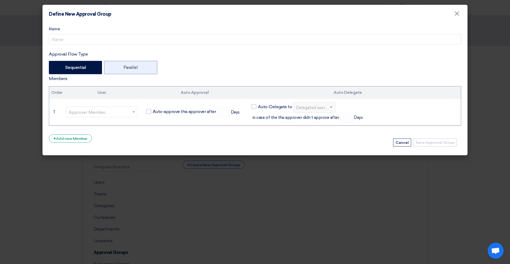
click at [123, 68] on label "Parallel" at bounding box center [130, 67] width 53 height 13
click at [123, 68] on input "Parallel" at bounding box center [124, 66] width 3 height 3
radio input "true"
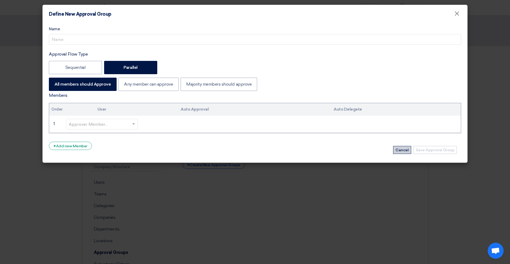
click at [390, 148] on button "Cancel" at bounding box center [402, 150] width 18 height 8
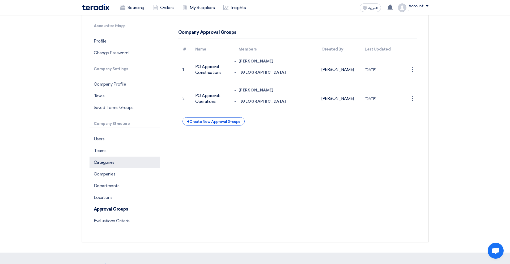
scroll to position [55, 0]
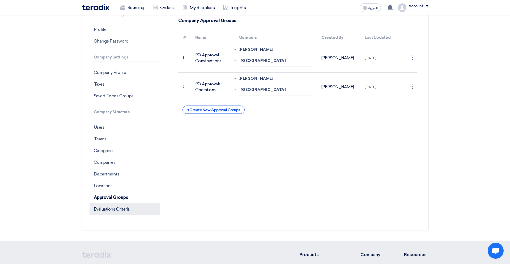
click at [134, 204] on p "Evaluations Criteria" at bounding box center [124, 209] width 70 height 12
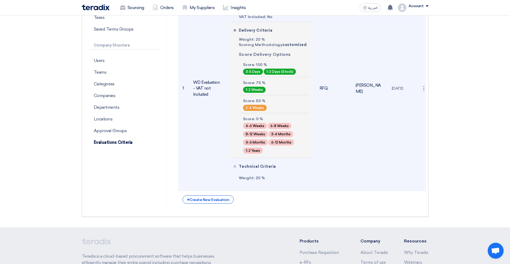
scroll to position [126, 0]
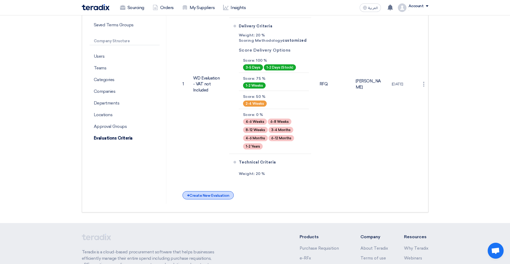
click at [200, 196] on div "+ Create New Evaluation" at bounding box center [207, 195] width 51 height 8
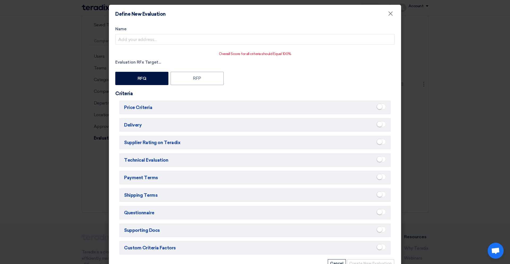
click at [383, 105] on span at bounding box center [380, 107] width 9 height 6
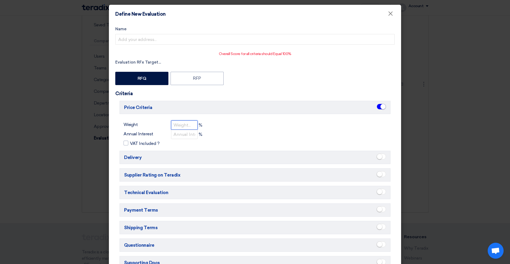
click at [190, 121] on input "number" at bounding box center [184, 124] width 27 height 9
type input "50"
click at [147, 144] on span "VAT Included ?" at bounding box center [144, 143] width 29 height 6
click at [133, 143] on input "VAT Included ?" at bounding box center [131, 141] width 3 height 3
checkbox input "true"
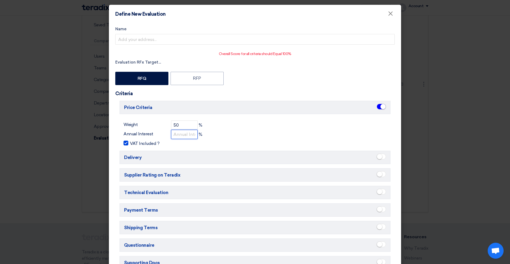
click at [181, 130] on input "number" at bounding box center [184, 134] width 27 height 9
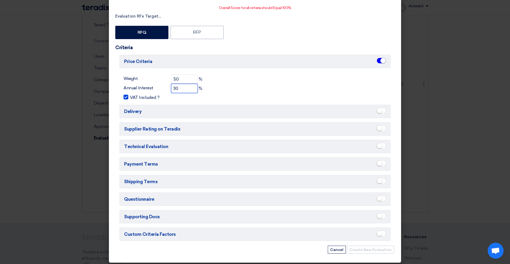
scroll to position [48, 0]
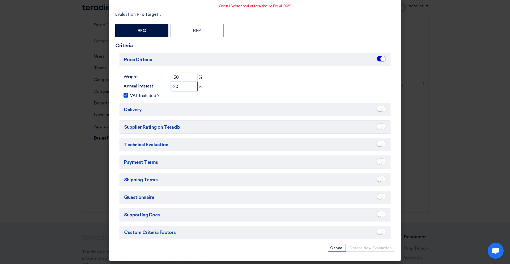
type input "30"
click at [384, 160] on span at bounding box center [380, 161] width 9 height 6
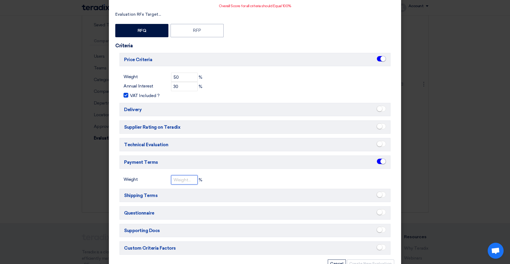
click at [183, 178] on input "number" at bounding box center [184, 179] width 27 height 9
click at [382, 108] on span at bounding box center [380, 109] width 9 height 6
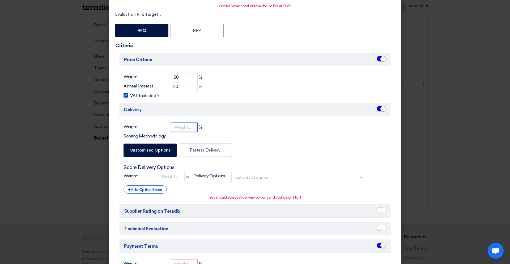
click at [185, 127] on input "number" at bounding box center [184, 126] width 27 height 9
type input "20"
click at [246, 173] on input "text" at bounding box center [298, 177] width 129 height 9
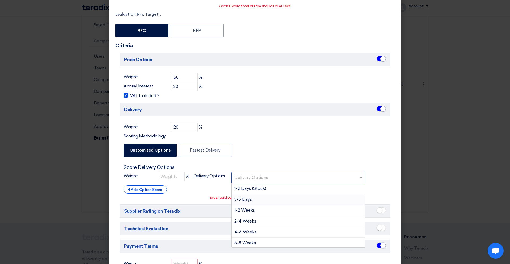
click at [256, 197] on div "3-5 Days" at bounding box center [297, 199] width 133 height 11
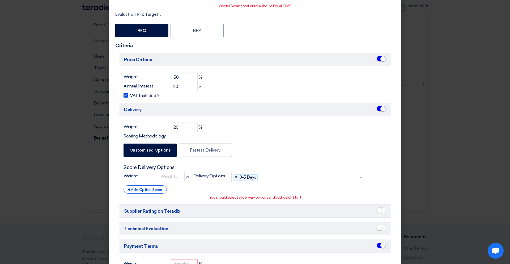
click at [209, 141] on div "Weight 20 % Scoring Methodology Customized Options Fastest Delivery Score Deliv…" at bounding box center [254, 160] width 271 height 77
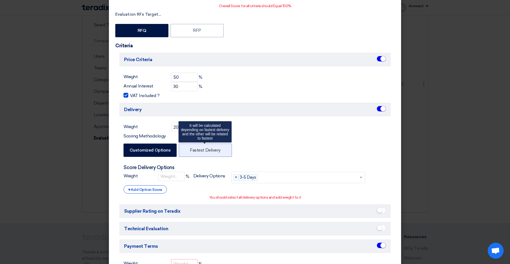
click at [209, 149] on label "Fastest Delivery" at bounding box center [205, 149] width 53 height 13
click at [193, 149] on input "Fastest Delivery" at bounding box center [191, 149] width 3 height 3
radio input "false"
radio input "true"
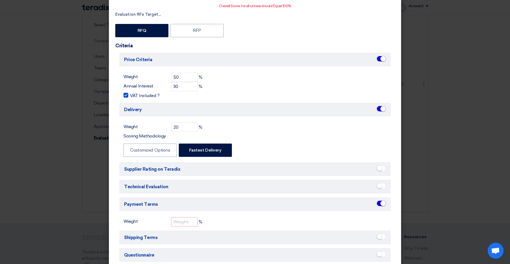
click at [379, 165] on small at bounding box center [379, 167] width 5 height 5
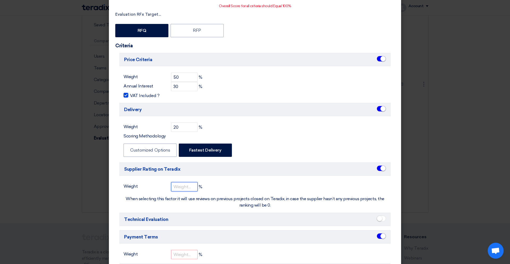
click at [184, 187] on input "number" at bounding box center [184, 186] width 27 height 9
click at [383, 217] on span at bounding box center [380, 218] width 9 height 6
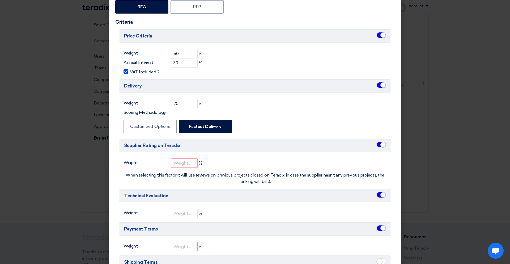
scroll to position [80, 0]
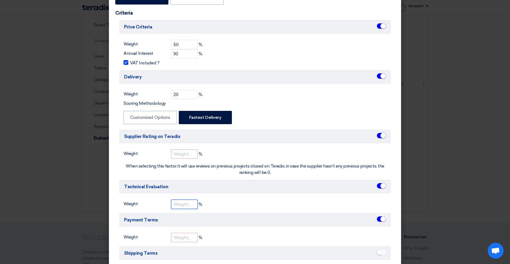
click at [191, 203] on input "number" at bounding box center [184, 203] width 27 height 9
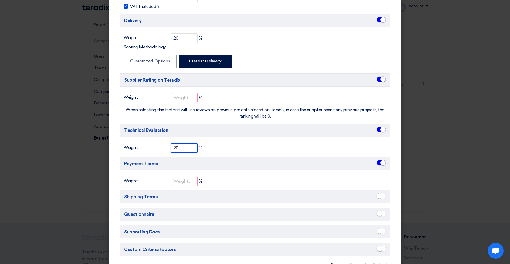
scroll to position [143, 0]
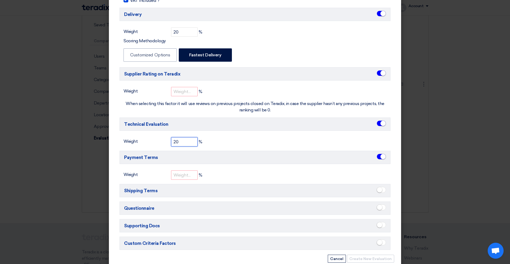
type input "20"
click at [381, 191] on span at bounding box center [380, 190] width 9 height 6
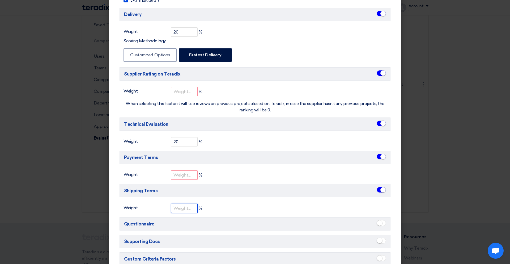
click at [186, 207] on input "number" at bounding box center [184, 207] width 27 height 9
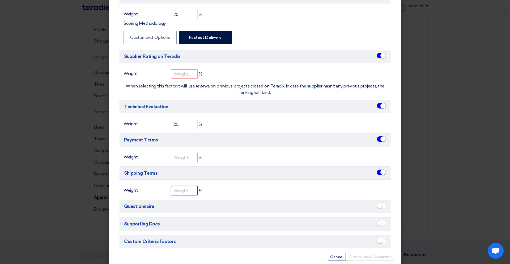
scroll to position [171, 0]
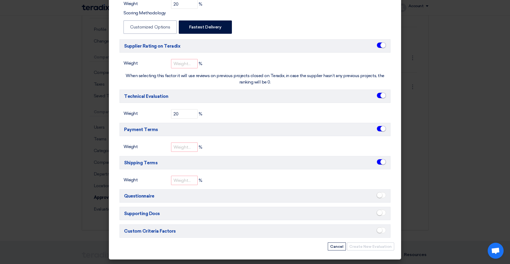
click at [385, 220] on span at bounding box center [380, 230] width 9 height 6
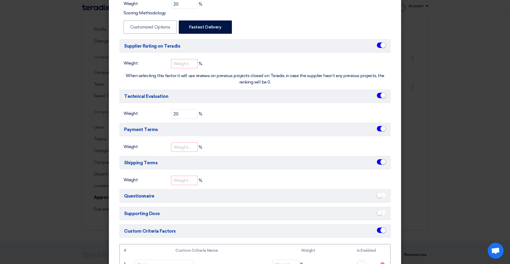
scroll to position [223, 0]
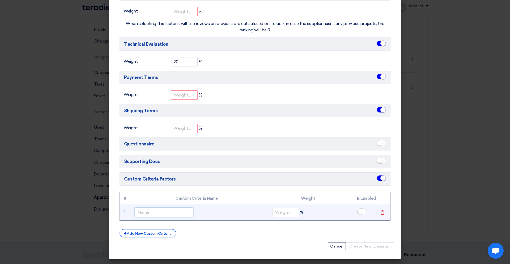
click at [155, 212] on input "text" at bounding box center [164, 211] width 58 height 9
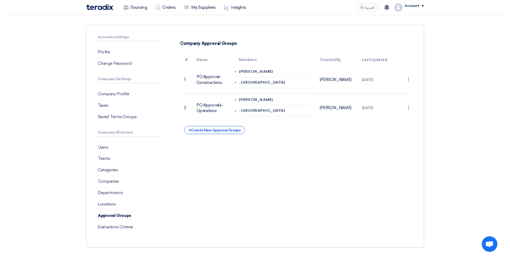
scroll to position [32, 0]
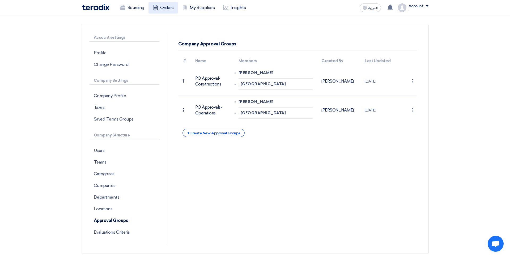
click at [161, 10] on link "Orders" at bounding box center [162, 8] width 29 height 12
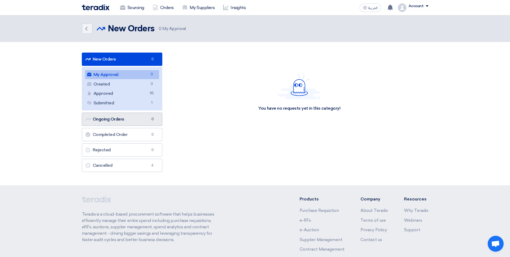
click at [121, 117] on link "Ongoing Orders Ongoing Orders 0" at bounding box center [122, 119] width 81 height 13
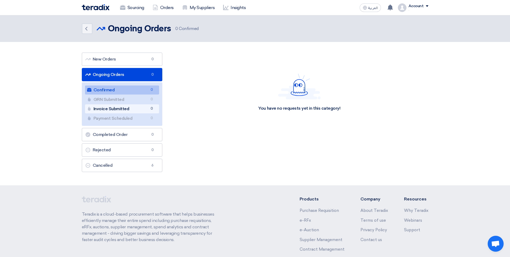
click at [129, 110] on link "Invoice Submitted Invoice Submitted 0" at bounding box center [122, 108] width 74 height 9
click at [114, 132] on link "Completed Order Completed Order 0" at bounding box center [122, 134] width 81 height 13
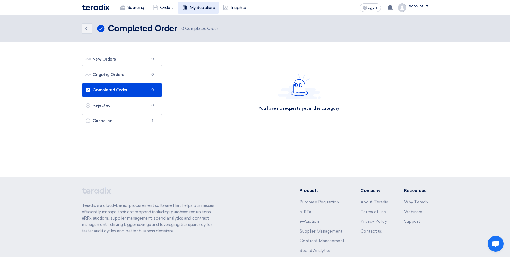
click at [208, 7] on link "My Suppliers" at bounding box center [198, 8] width 41 height 12
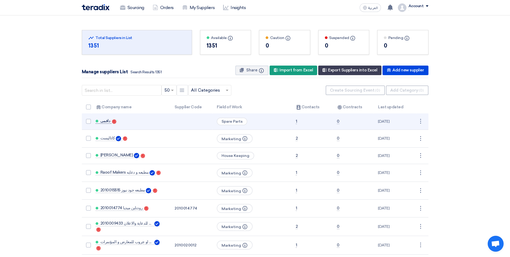
click at [104, 120] on span "دافمي" at bounding box center [105, 121] width 10 height 4
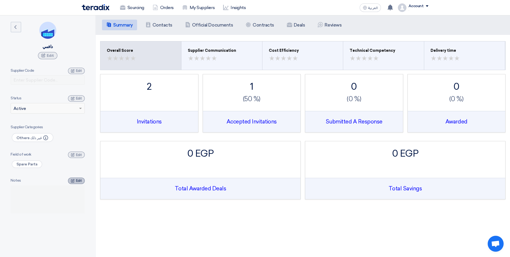
click at [74, 179] on use at bounding box center [72, 180] width 3 height 3
click at [54, 197] on textarea at bounding box center [48, 199] width 74 height 29
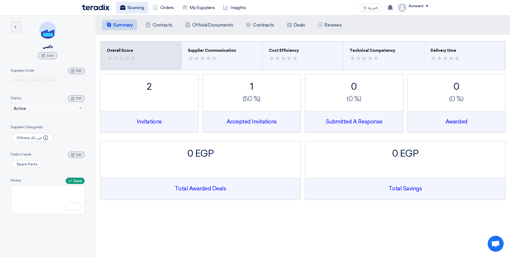
click at [130, 12] on link "Sourcing" at bounding box center [132, 8] width 33 height 12
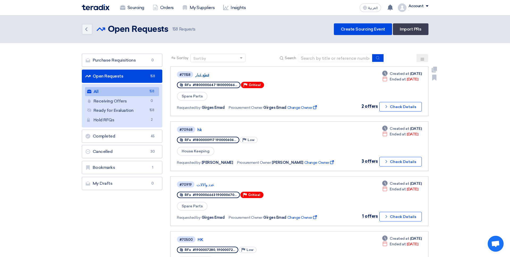
click at [203, 77] on link "قطع غيار" at bounding box center [261, 74] width 133 height 5
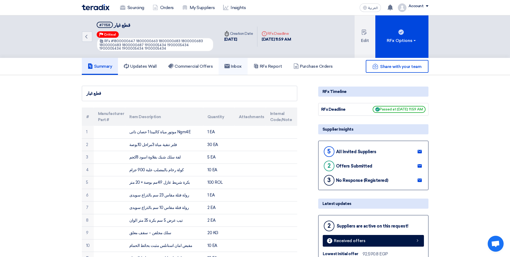
click at [230, 68] on use at bounding box center [226, 66] width 5 height 4
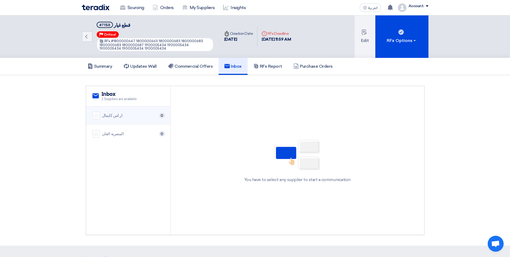
click at [134, 116] on div "ار اس كابيتال 0" at bounding box center [127, 115] width 71 height 7
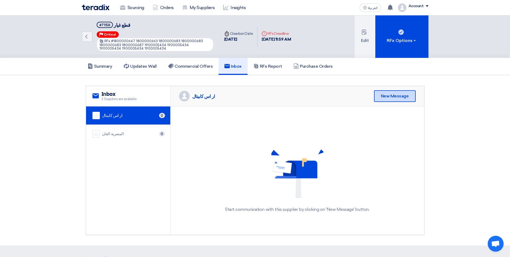
click at [390, 95] on div "New Message" at bounding box center [395, 96] width 42 height 12
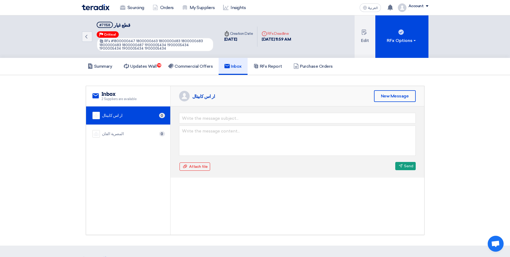
click at [390, 42] on div "Back #71158 قطع غيار Priority Critical RFx #1800000647 1800000663 1800000683 18…" at bounding box center [255, 36] width 510 height 42
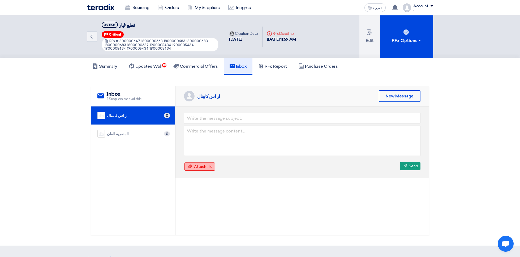
click at [213, 166] on div "Attach file Attach file" at bounding box center [199, 166] width 31 height 8
click at [0, 0] on input "Attach file Attach file" at bounding box center [0, 0] width 0 height 0
click at [208, 169] on div "Attach file Attach file" at bounding box center [199, 166] width 31 height 8
click at [0, 0] on input "Attach file Attach file" at bounding box center [0, 0] width 0 height 0
click at [111, 66] on h5 "Summary" at bounding box center [105, 66] width 25 height 5
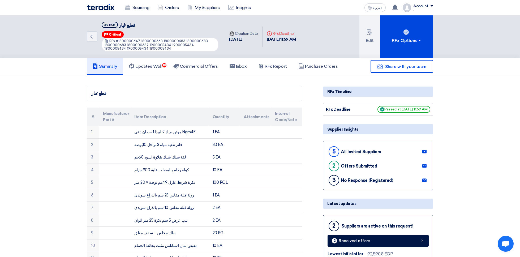
click at [390, 149] on link at bounding box center [424, 152] width 8 height 8
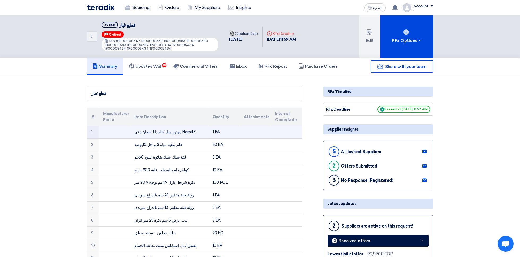
click at [227, 128] on td "1 EA" at bounding box center [223, 132] width 31 height 12
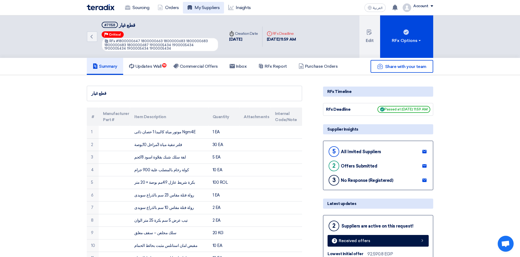
click at [199, 8] on link "My Suppliers" at bounding box center [203, 8] width 41 height 12
